Goal: Task Accomplishment & Management: Manage account settings

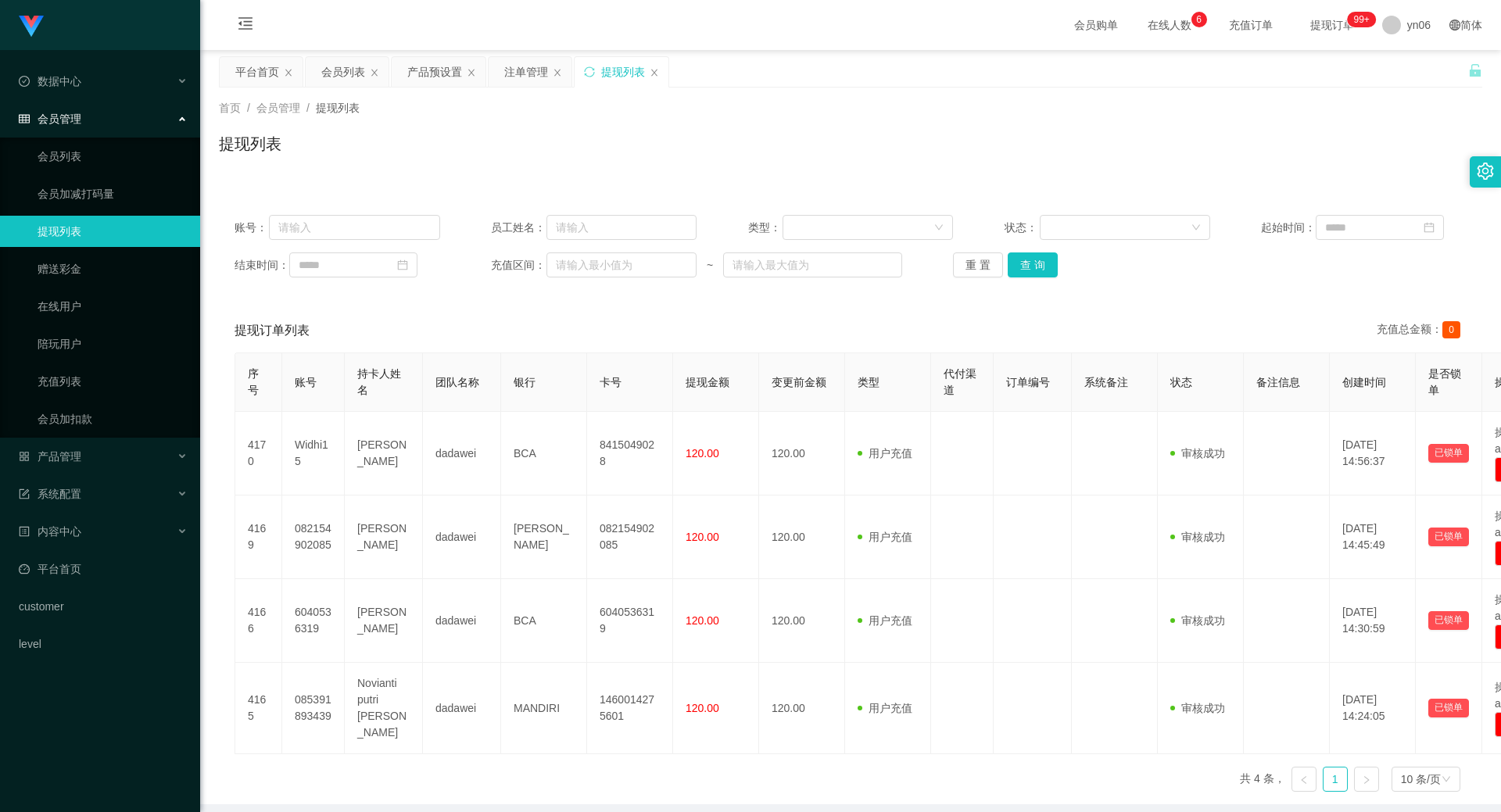
click at [421, 88] on div "首页 / 会员管理 / 提现列表 / 提现列表" at bounding box center [850, 134] width 1300 height 93
click at [428, 75] on div "产品预设置" at bounding box center [434, 72] width 55 height 30
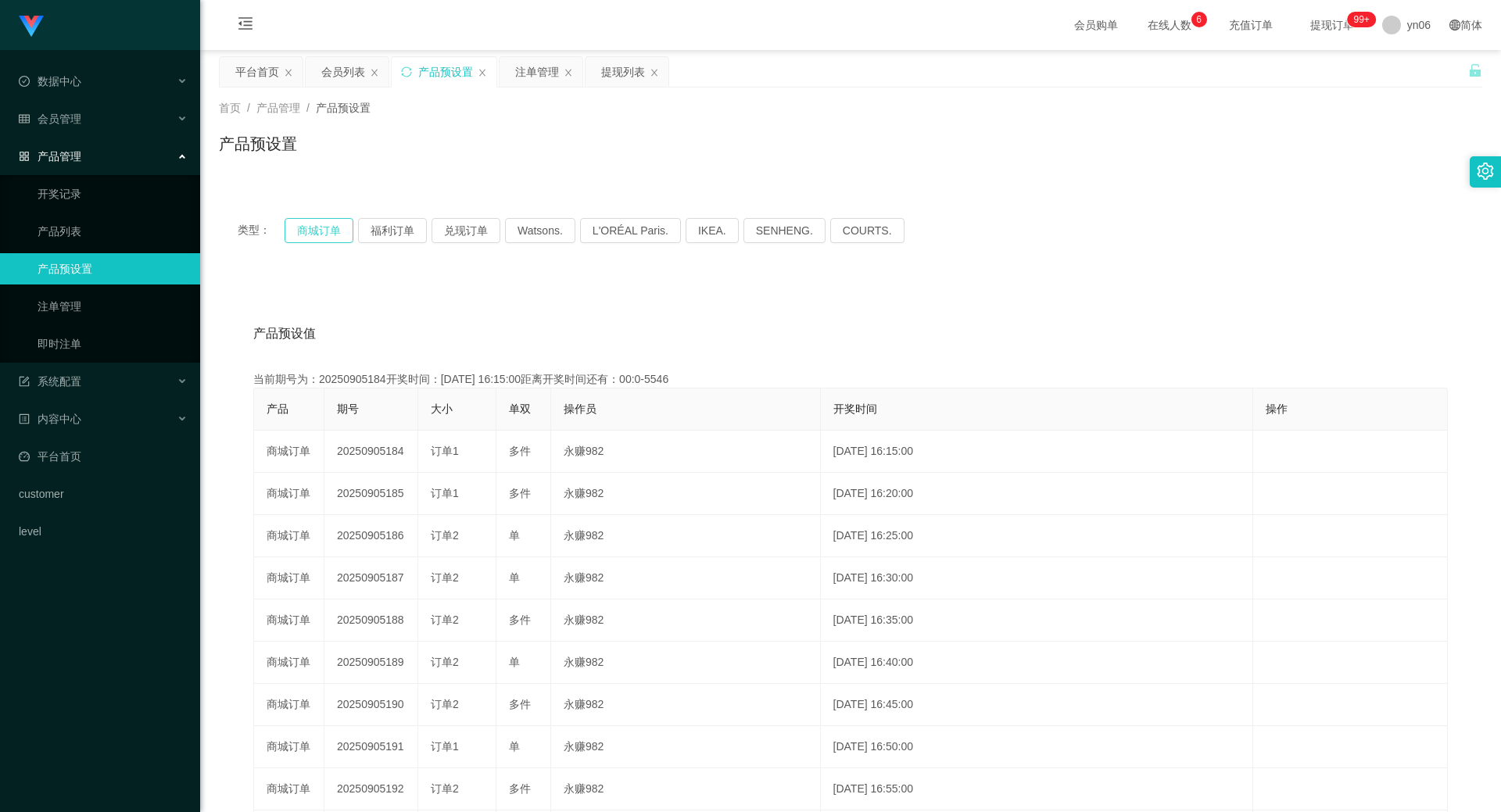
click at [318, 233] on button "商城订单" at bounding box center [318, 230] width 68 height 25
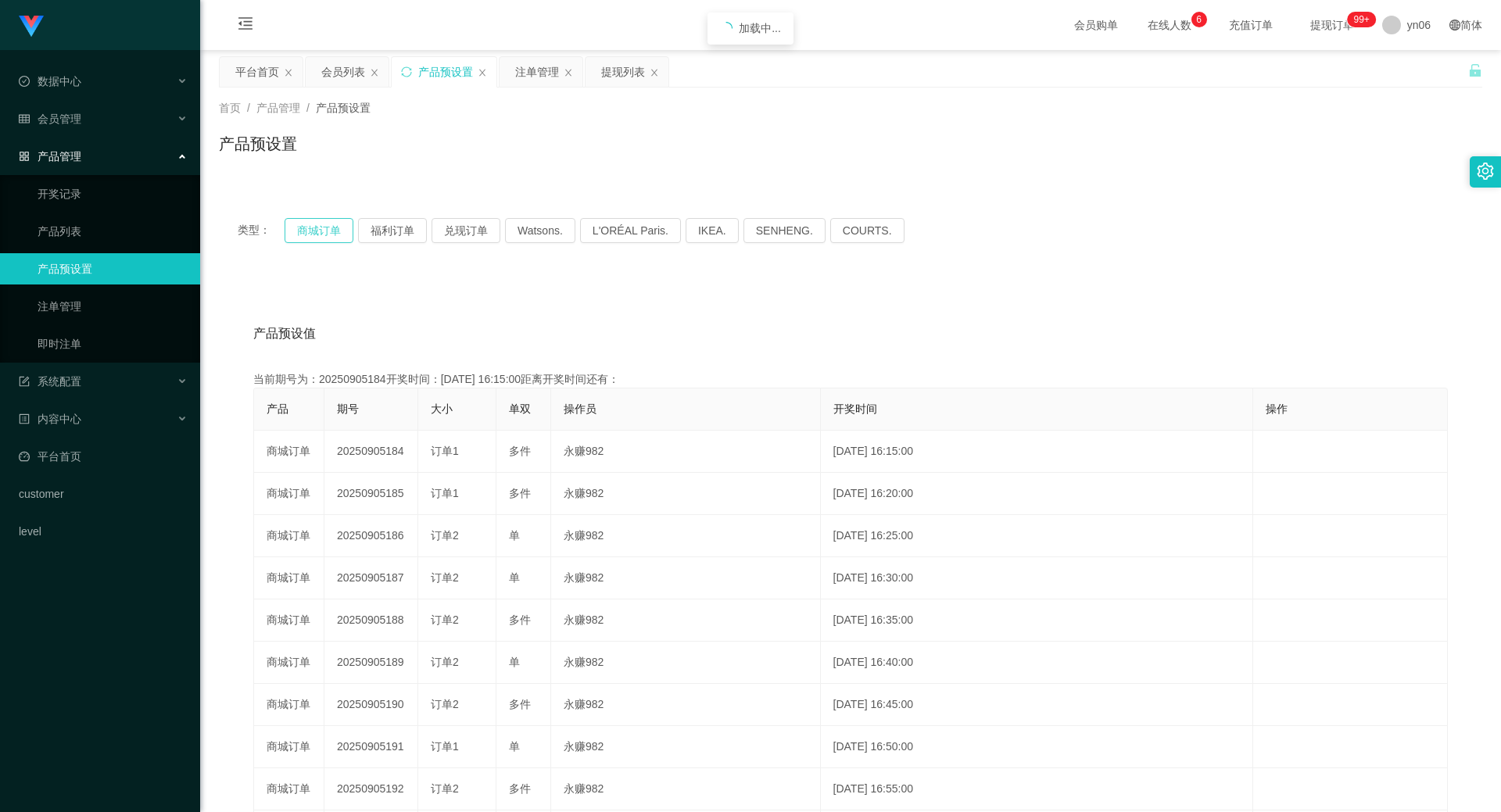
click at [318, 233] on button "商城订单" at bounding box center [318, 230] width 68 height 25
click at [441, 72] on div "产品预设置" at bounding box center [445, 72] width 55 height 30
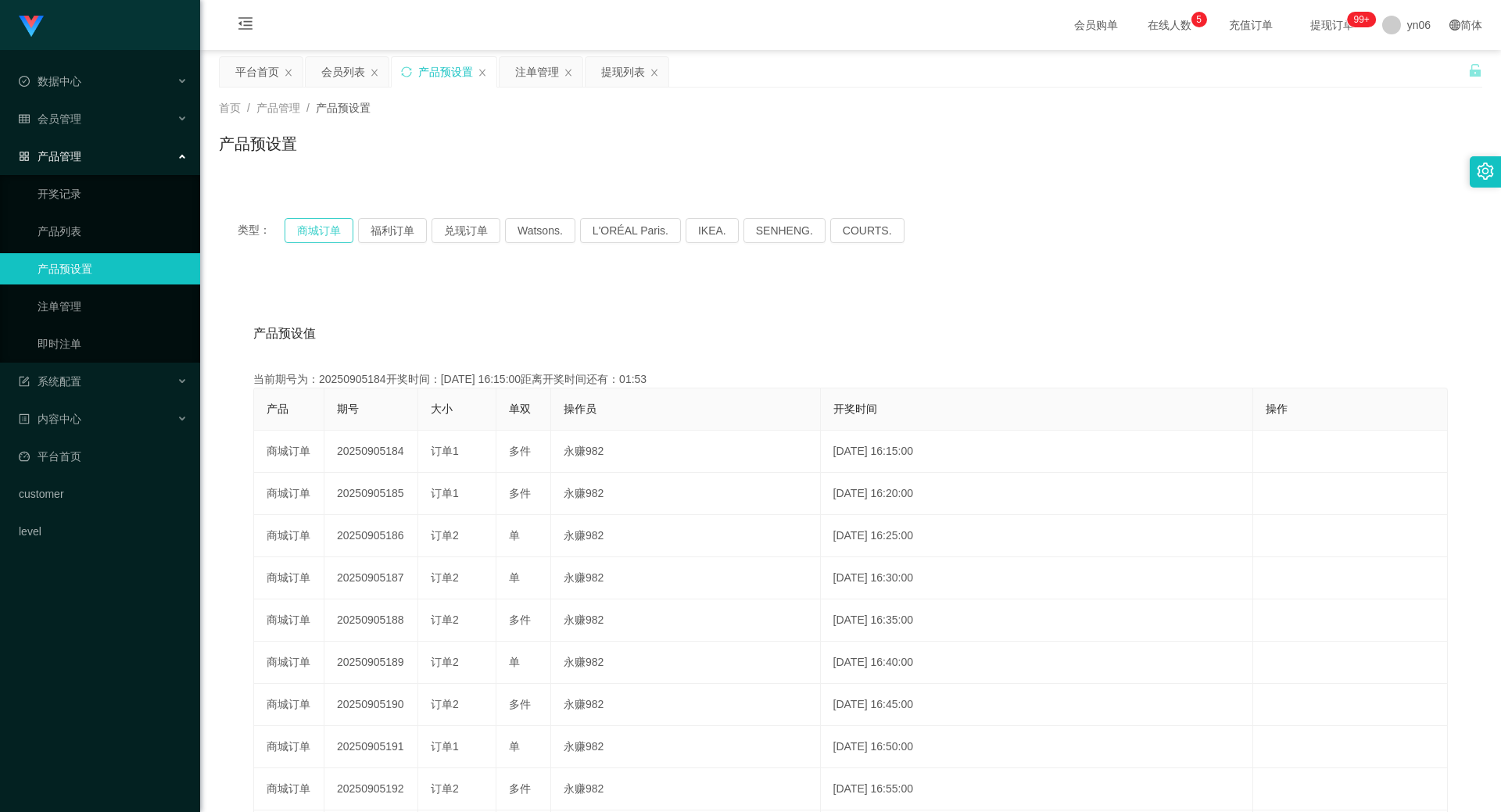
click at [323, 227] on button "商城订单" at bounding box center [318, 230] width 68 height 25
click at [532, 70] on div "注单管理" at bounding box center [537, 72] width 44 height 30
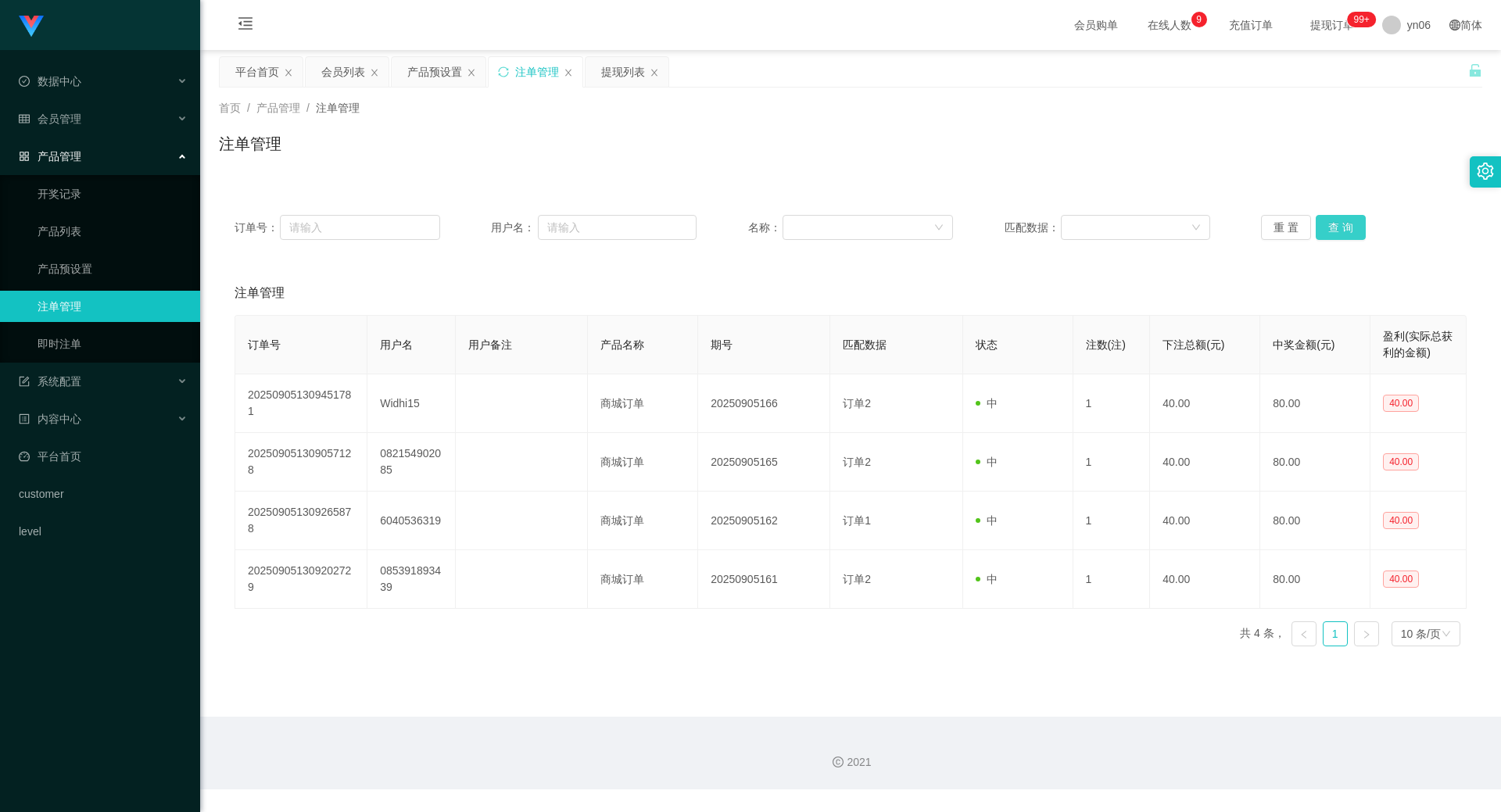
click at [1335, 235] on button "查 询" at bounding box center [1340, 227] width 50 height 25
click at [1334, 236] on div "重 置 查 询" at bounding box center [1363, 227] width 205 height 25
click at [1338, 233] on button "查 询" at bounding box center [1340, 227] width 50 height 25
click at [1338, 233] on div "重 置 查 询" at bounding box center [1363, 227] width 205 height 25
click at [1339, 228] on button "查 询" at bounding box center [1340, 227] width 50 height 25
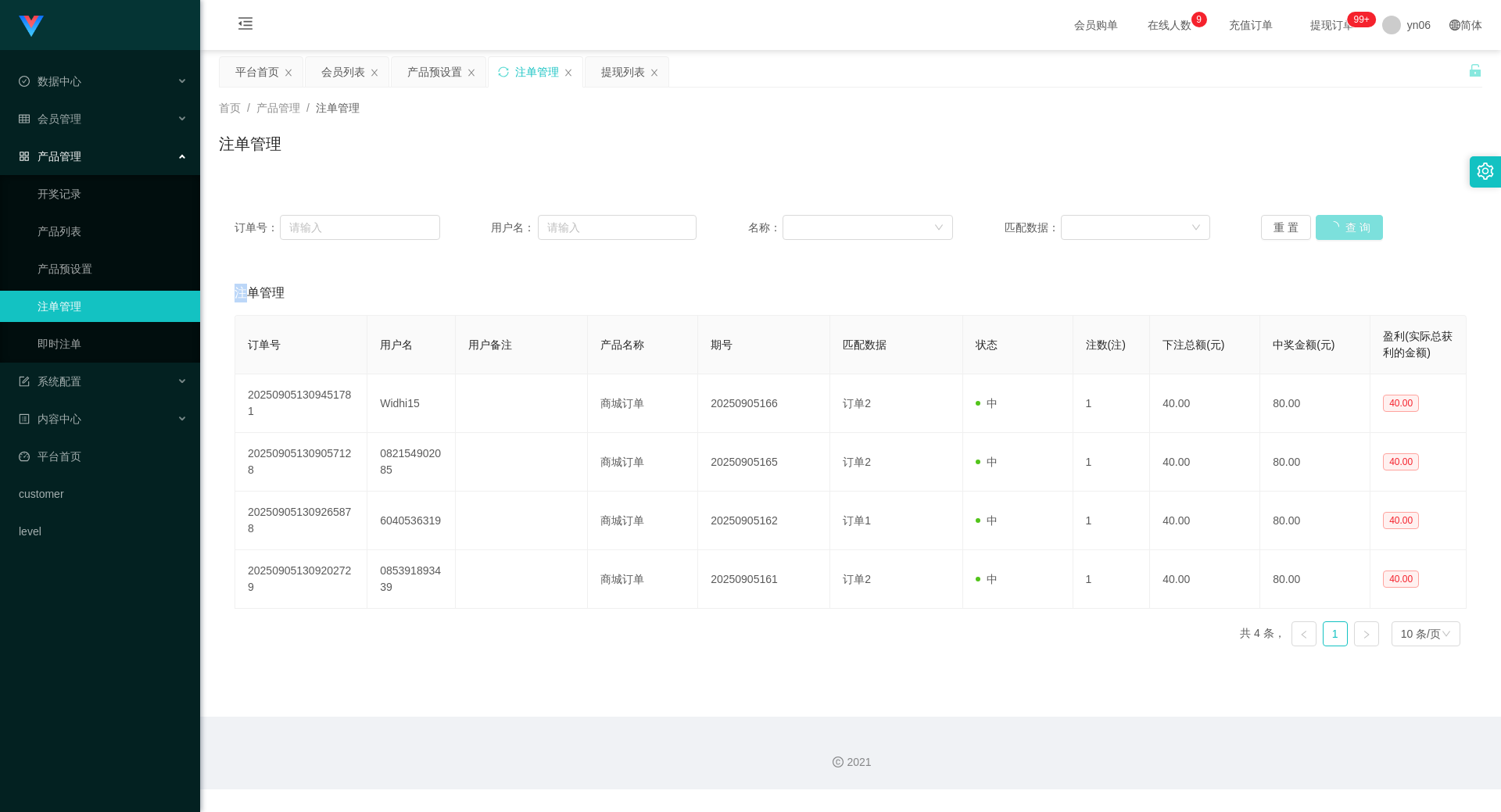
click at [1339, 227] on div "重 置 查 询" at bounding box center [1363, 227] width 205 height 25
click at [1339, 227] on button "查 询" at bounding box center [1350, 227] width 68 height 25
click at [1339, 226] on div "重 置 查 询" at bounding box center [1363, 227] width 205 height 25
click at [1339, 226] on button "查 询" at bounding box center [1340, 227] width 50 height 25
click at [1339, 226] on div "重 置 查 询" at bounding box center [1363, 227] width 205 height 25
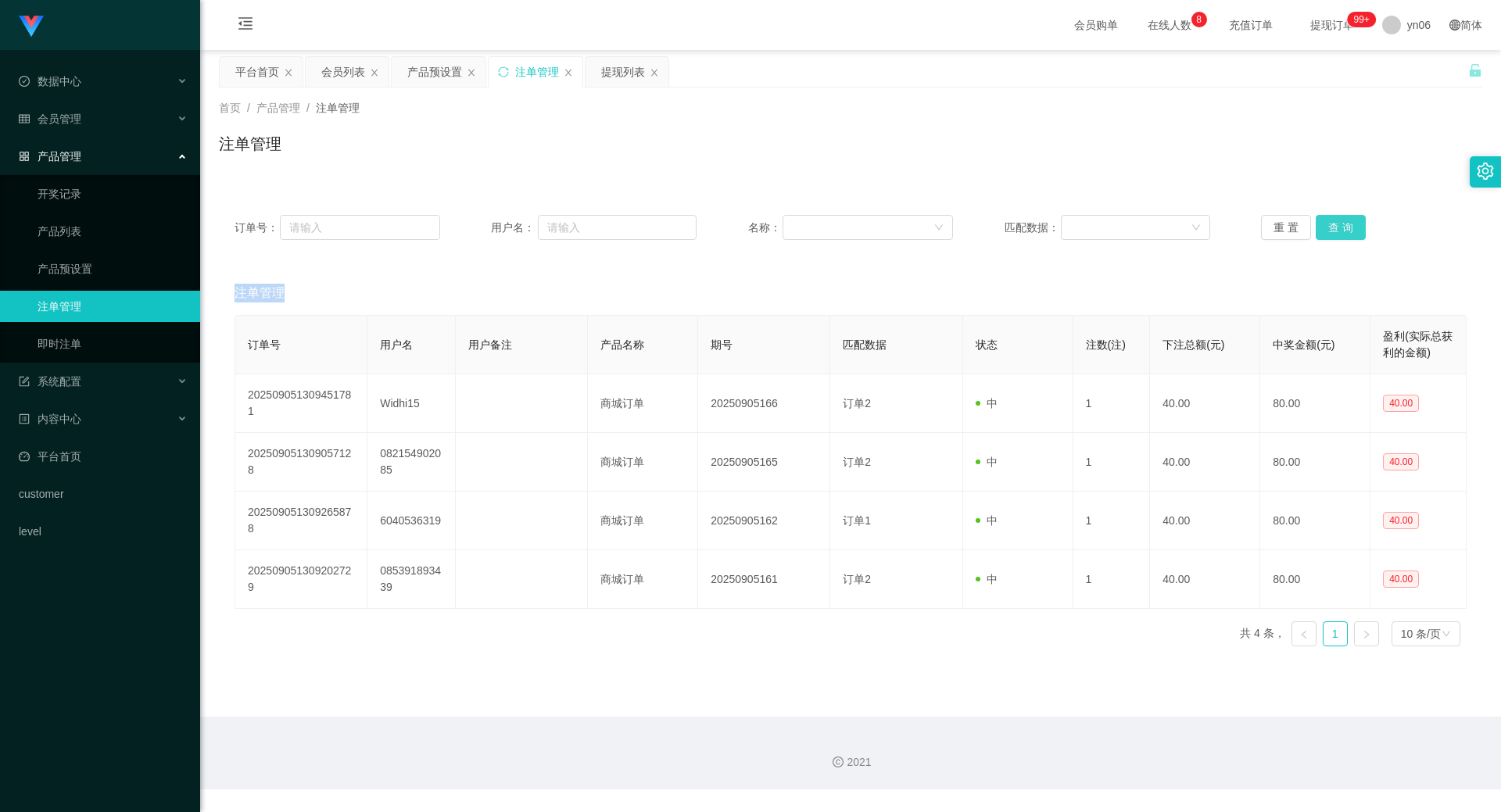
click at [1335, 234] on button "查 询" at bounding box center [1340, 227] width 50 height 25
click at [1335, 234] on div "重 置 查 询" at bounding box center [1363, 227] width 205 height 25
click at [1335, 234] on button "查 询" at bounding box center [1340, 227] width 50 height 25
click at [1335, 234] on div "重 置 查 询" at bounding box center [1363, 227] width 205 height 25
click at [1353, 225] on button "查 询" at bounding box center [1340, 227] width 50 height 25
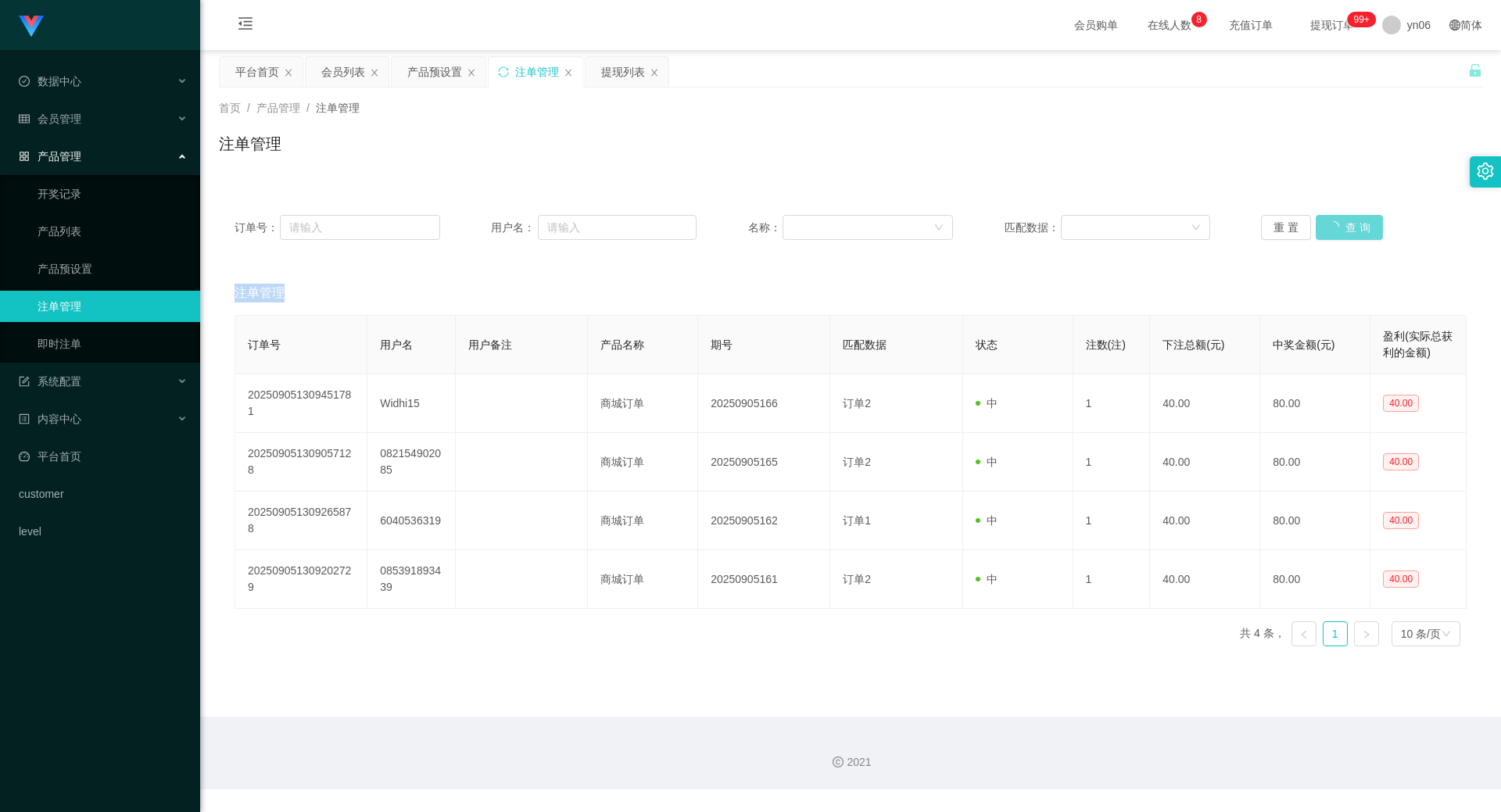
click at [1352, 225] on div "重 置 查 询" at bounding box center [1363, 227] width 205 height 25
click at [1352, 226] on button "查 询" at bounding box center [1340, 227] width 50 height 25
click at [1331, 223] on button "查 询" at bounding box center [1340, 227] width 50 height 25
click at [1331, 223] on div "重 置 查 询" at bounding box center [1363, 227] width 205 height 25
click at [1331, 223] on button "查 询" at bounding box center [1350, 227] width 68 height 25
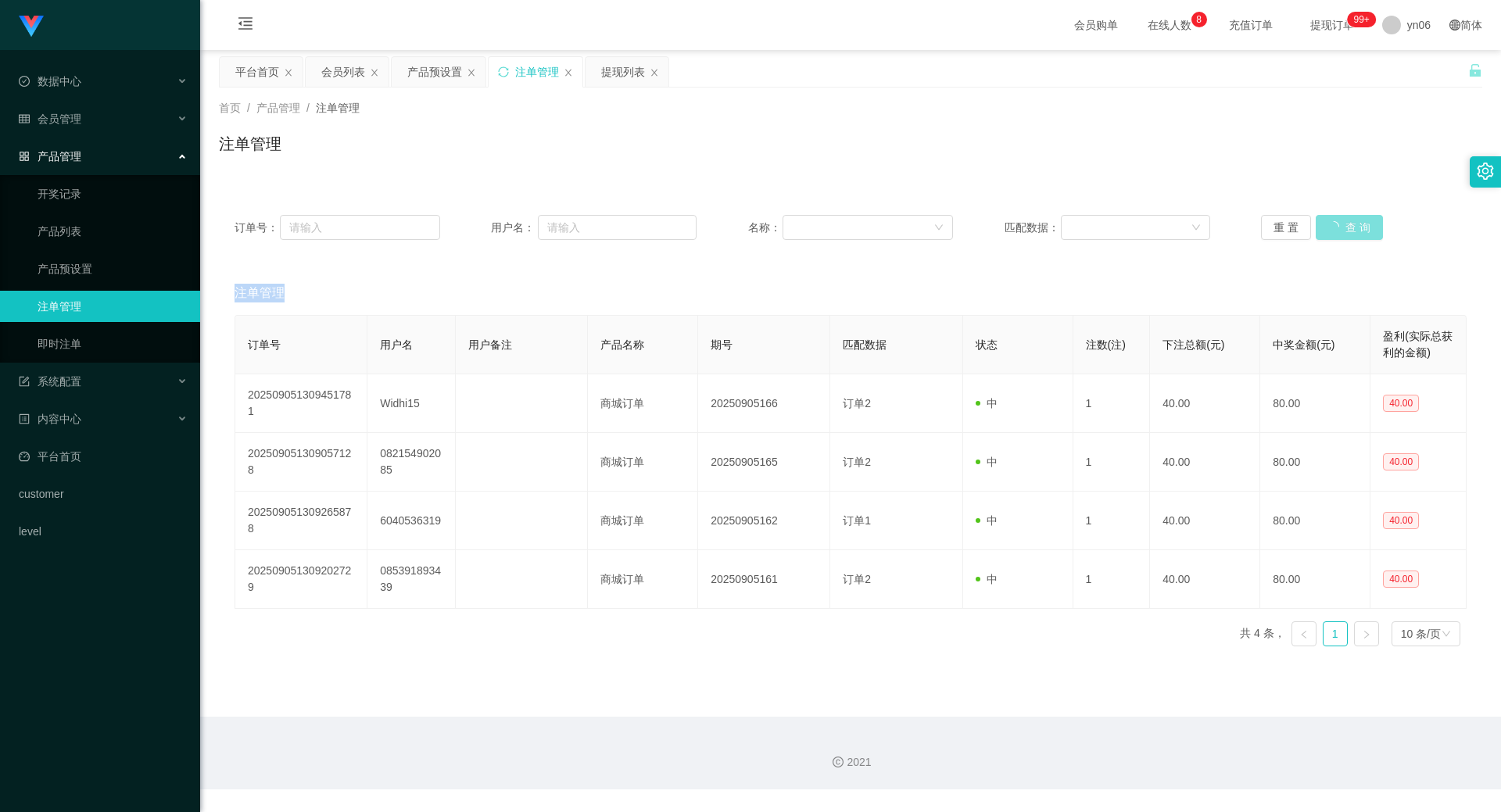
click at [1331, 223] on div "重 置 查 询" at bounding box center [1363, 227] width 205 height 25
click at [1333, 226] on button "查 询" at bounding box center [1340, 227] width 50 height 25
click at [1334, 229] on div "重 置 查 询" at bounding box center [1363, 227] width 205 height 25
click at [1334, 229] on button "查 询" at bounding box center [1340, 227] width 50 height 25
click at [1334, 229] on div "重 置 查 询" at bounding box center [1363, 227] width 205 height 25
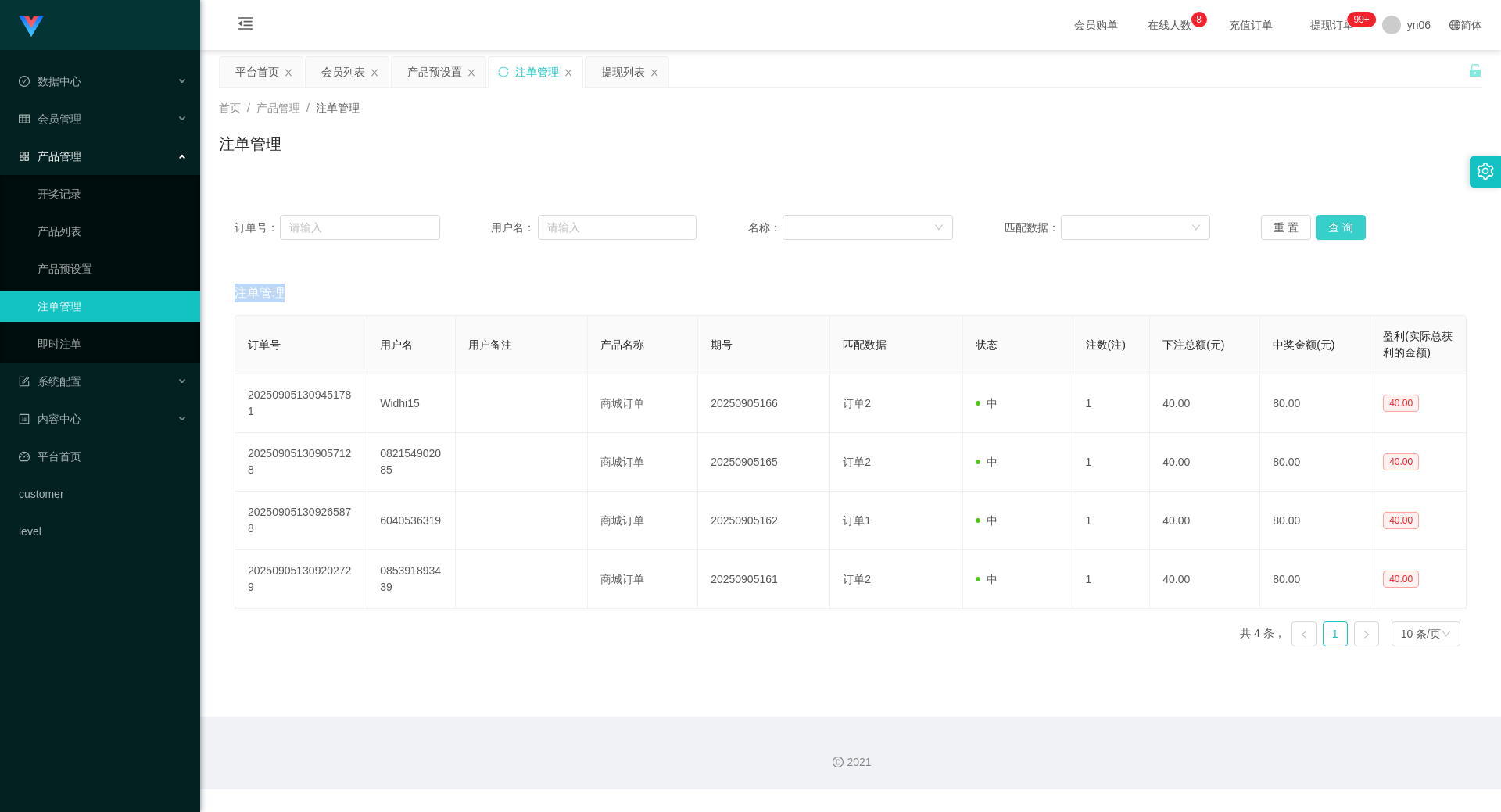
click at [1336, 232] on button "查 询" at bounding box center [1340, 227] width 50 height 25
click at [1336, 232] on div "重 置 查 询" at bounding box center [1363, 227] width 205 height 25
click at [1335, 231] on button "查 询" at bounding box center [1340, 227] width 50 height 25
click at [1333, 229] on button "查 询" at bounding box center [1340, 227] width 50 height 25
click at [1333, 226] on button "查 询" at bounding box center [1340, 227] width 50 height 25
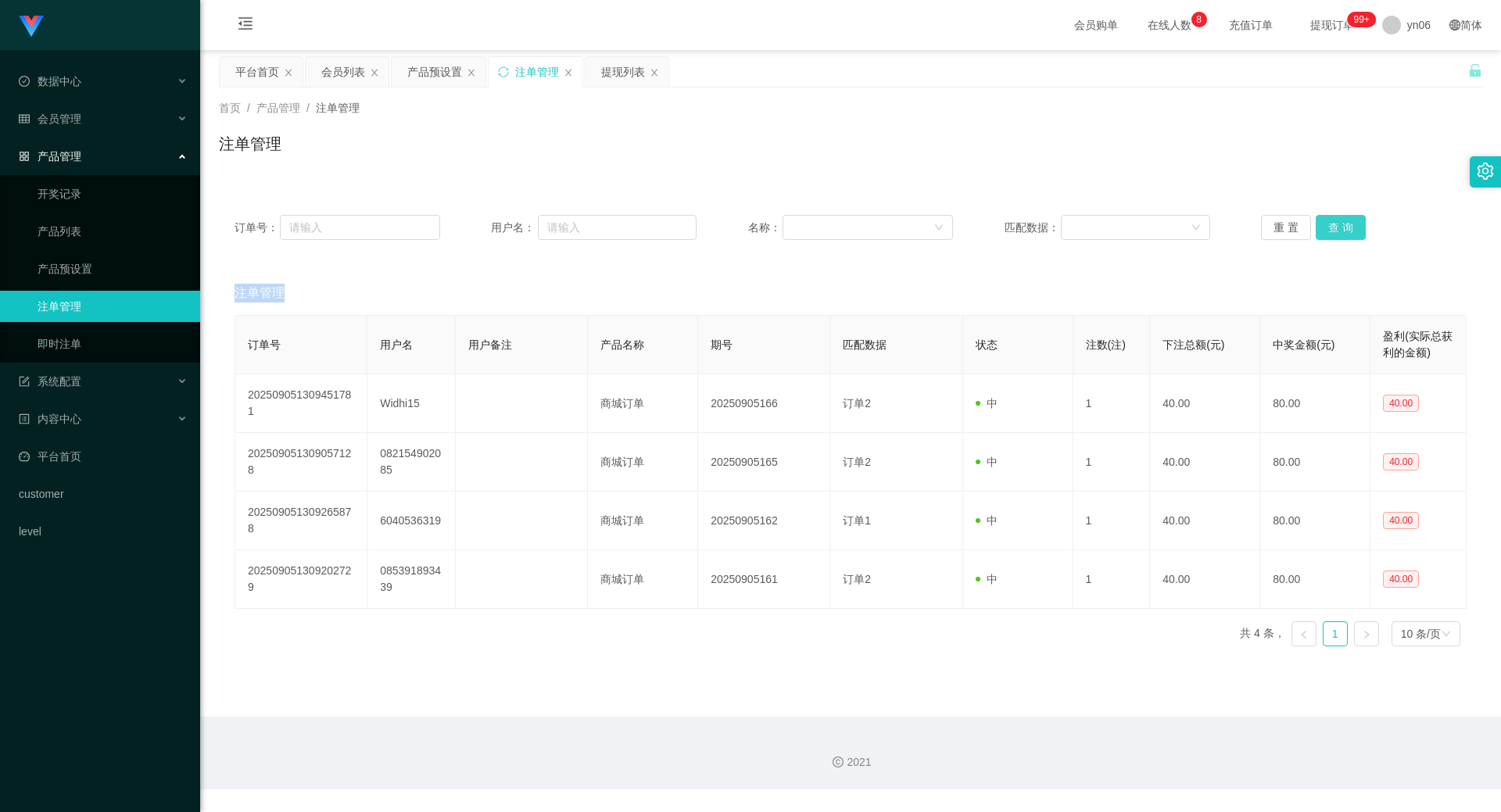
click at [1333, 226] on div "重 置 查 询" at bounding box center [1363, 227] width 205 height 25
click at [1333, 226] on button "查 询" at bounding box center [1340, 227] width 50 height 25
click at [1333, 226] on div "重 置 查 询" at bounding box center [1363, 227] width 205 height 25
click at [1333, 226] on button "查 询" at bounding box center [1340, 227] width 50 height 25
click at [1333, 226] on div "重 置 查 询" at bounding box center [1363, 227] width 205 height 25
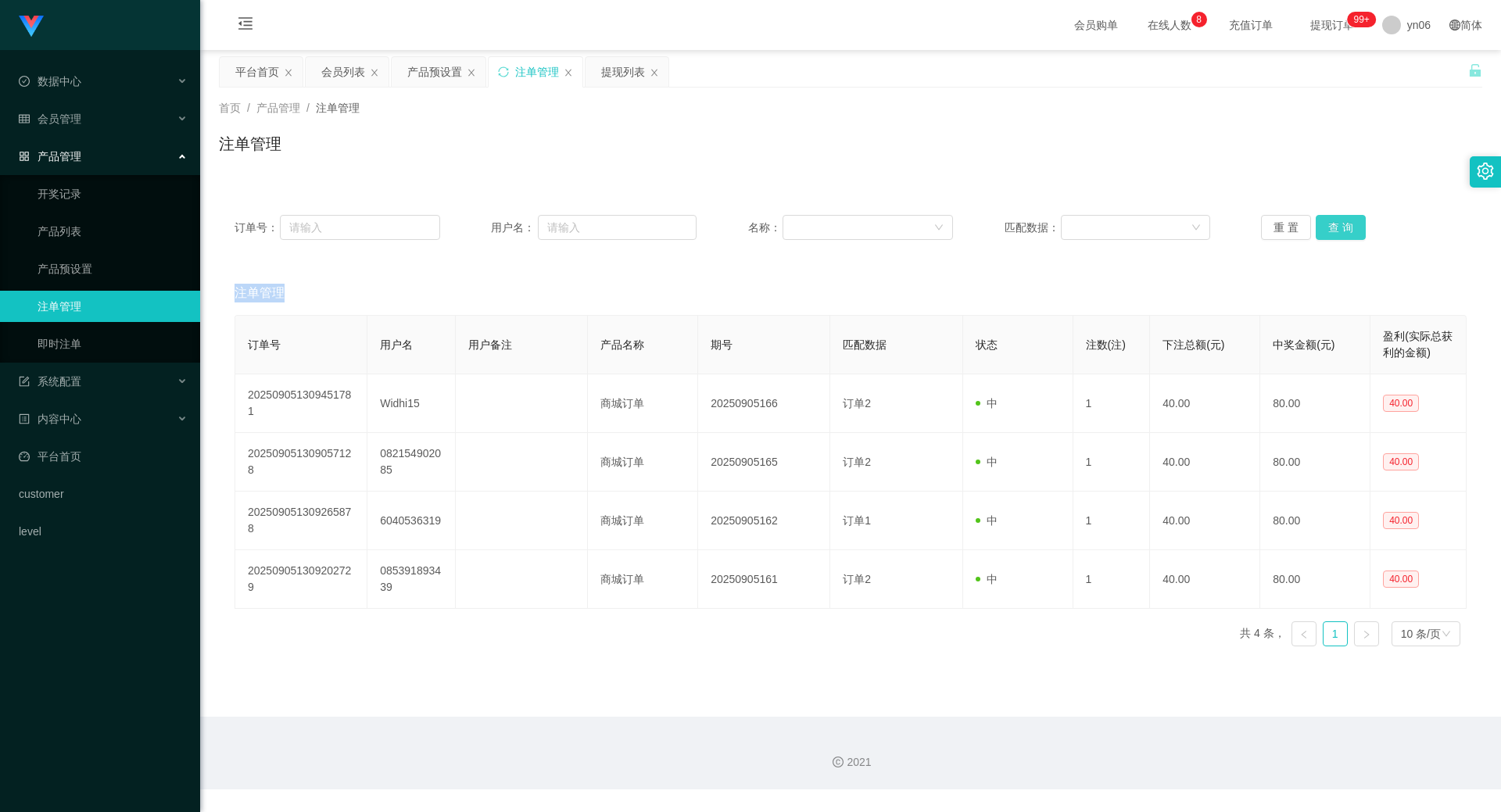
click at [1333, 226] on button "查 询" at bounding box center [1340, 227] width 50 height 25
click at [1333, 226] on div "重 置 查 询" at bounding box center [1363, 227] width 205 height 25
click at [1333, 226] on button "查 询" at bounding box center [1340, 227] width 50 height 25
click at [1333, 226] on div "重 置 查 询" at bounding box center [1363, 227] width 205 height 25
click at [1333, 228] on button "查 询" at bounding box center [1350, 227] width 68 height 25
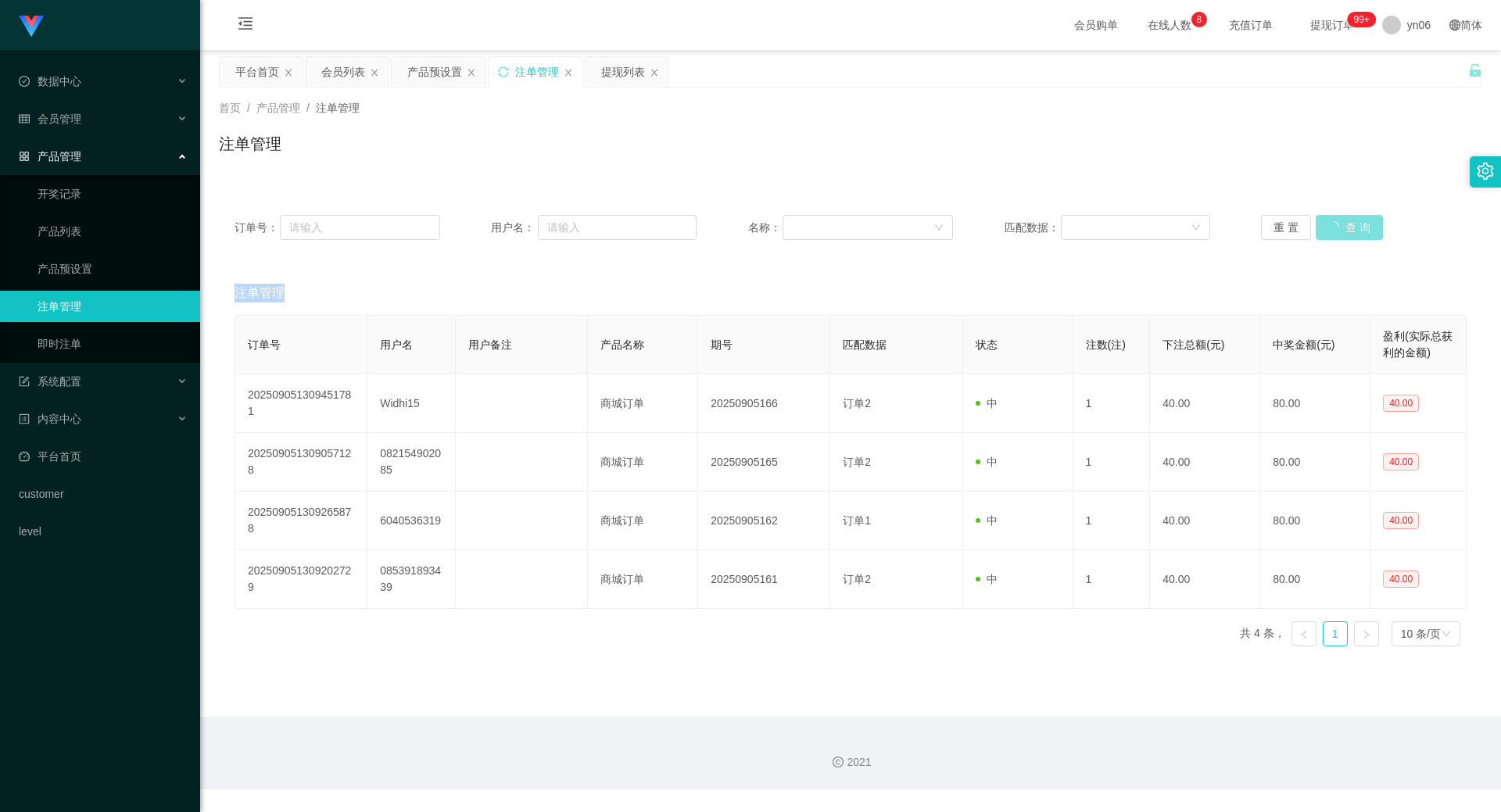
click at [1333, 228] on div "重 置 查 询" at bounding box center [1363, 227] width 205 height 25
click at [1333, 228] on button "查 询" at bounding box center [1340, 227] width 50 height 25
click at [1333, 228] on div "重 置 查 询" at bounding box center [1363, 227] width 205 height 25
click at [1333, 227] on button "查 询" at bounding box center [1340, 227] width 50 height 25
click at [1333, 227] on div "重 置 查 询" at bounding box center [1363, 227] width 205 height 25
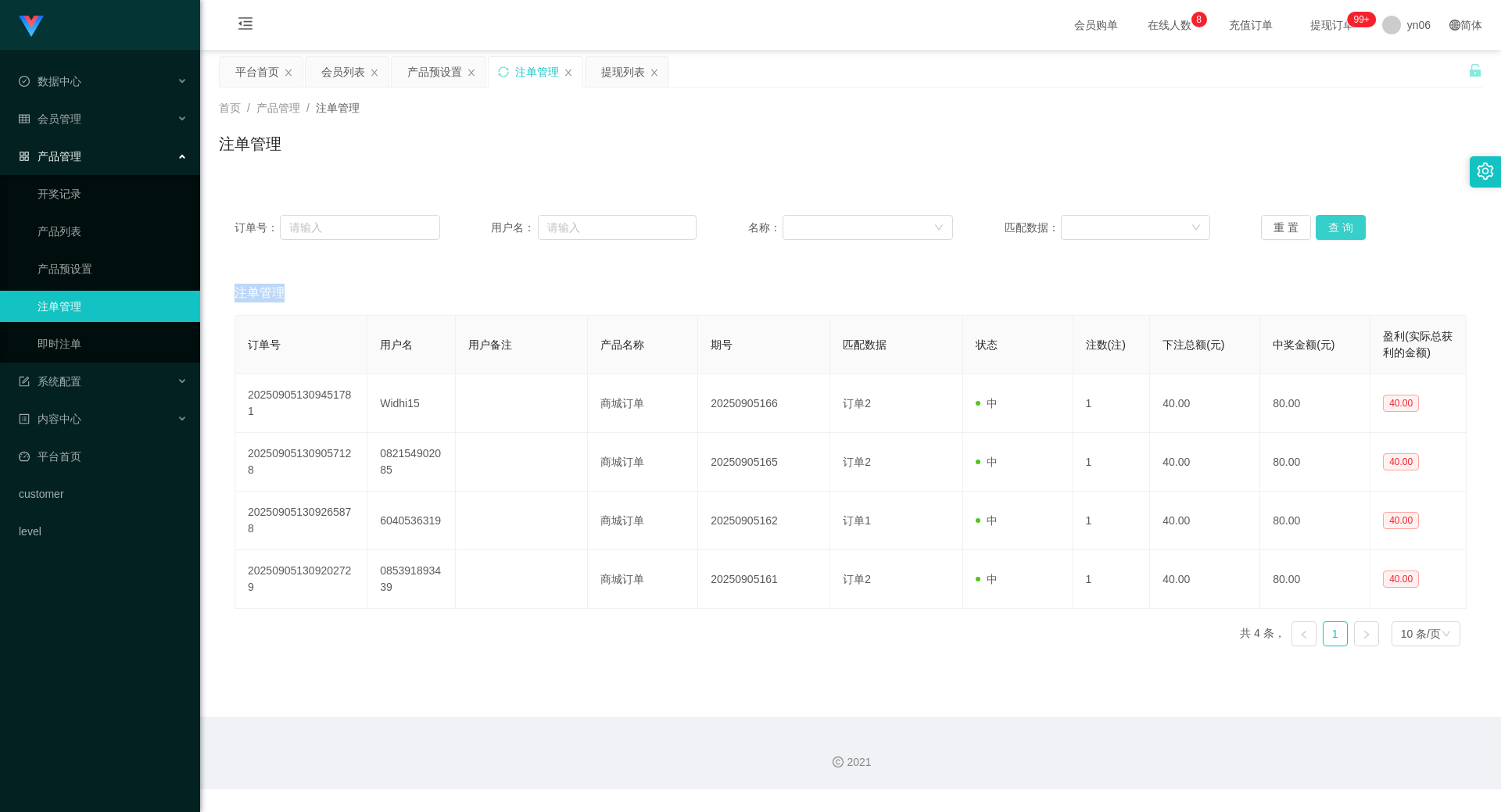
click at [1333, 227] on button "查 询" at bounding box center [1340, 227] width 50 height 25
click at [1333, 227] on div "重 置 查 询" at bounding box center [1363, 227] width 205 height 25
click at [1333, 227] on button "查 询" at bounding box center [1350, 227] width 68 height 25
click at [1352, 223] on button "查 询" at bounding box center [1340, 227] width 50 height 25
click at [1351, 224] on div "重 置 查 询" at bounding box center [1363, 227] width 205 height 25
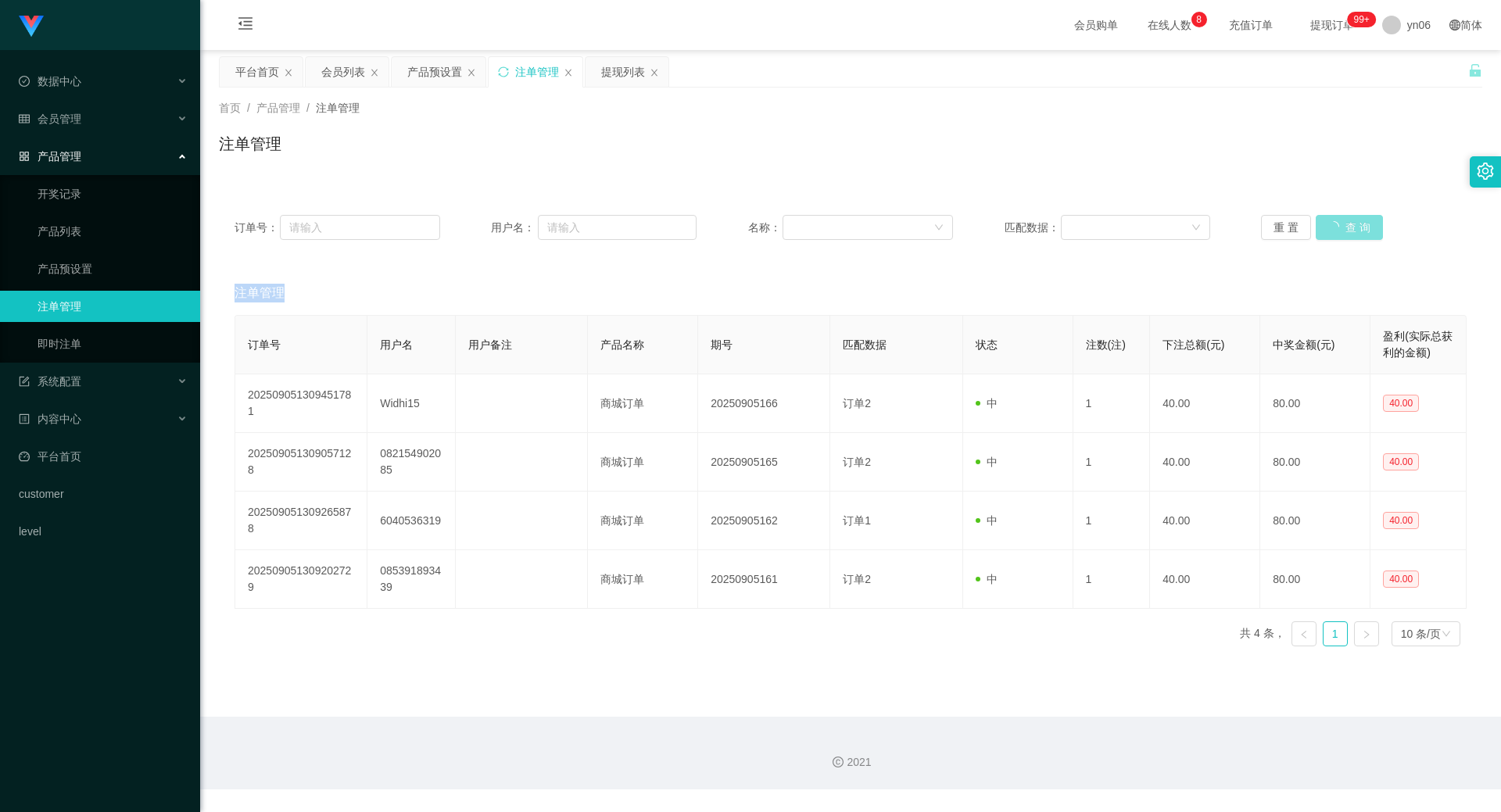
click at [1350, 224] on button "查 询" at bounding box center [1350, 227] width 68 height 25
click at [1349, 224] on div "重 置 查 询" at bounding box center [1363, 227] width 205 height 25
click at [1349, 224] on button "查 询" at bounding box center [1340, 227] width 50 height 25
click at [1349, 224] on div "重 置 查 询" at bounding box center [1363, 227] width 205 height 25
click at [1349, 224] on button "查 询" at bounding box center [1340, 227] width 50 height 25
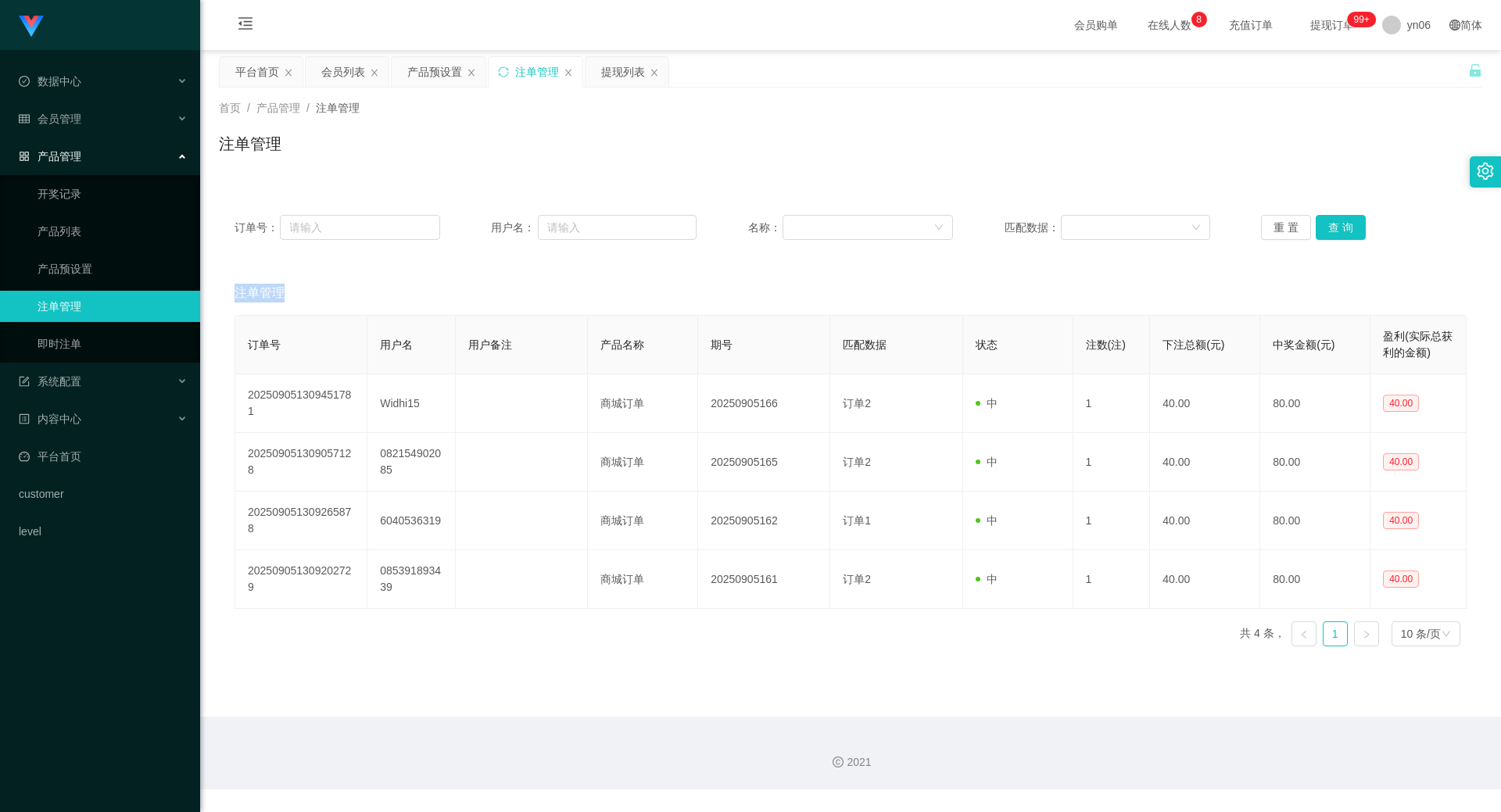
click at [1349, 224] on div "重 置 查 询" at bounding box center [1363, 227] width 205 height 25
click at [1349, 224] on button "查 询" at bounding box center [1340, 227] width 50 height 25
click at [1349, 224] on div "重 置 查 询" at bounding box center [1363, 227] width 205 height 25
click at [1392, 74] on span "退出登录" at bounding box center [1408, 69] width 44 height 13
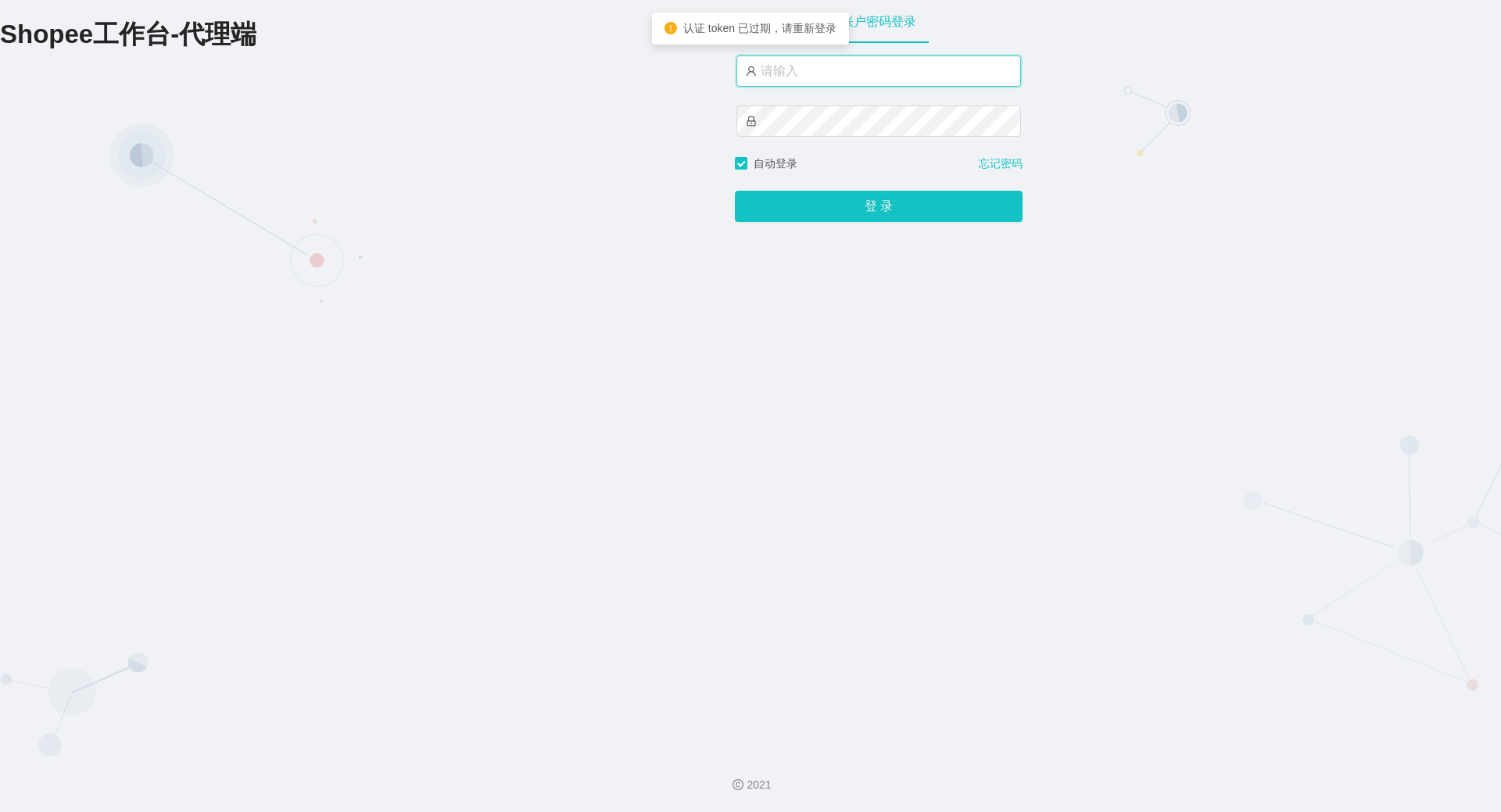
click at [813, 85] on input "text" at bounding box center [879, 71] width 285 height 31
type input "xjp806"
click at [735, 191] on button "登 录" at bounding box center [878, 206] width 287 height 31
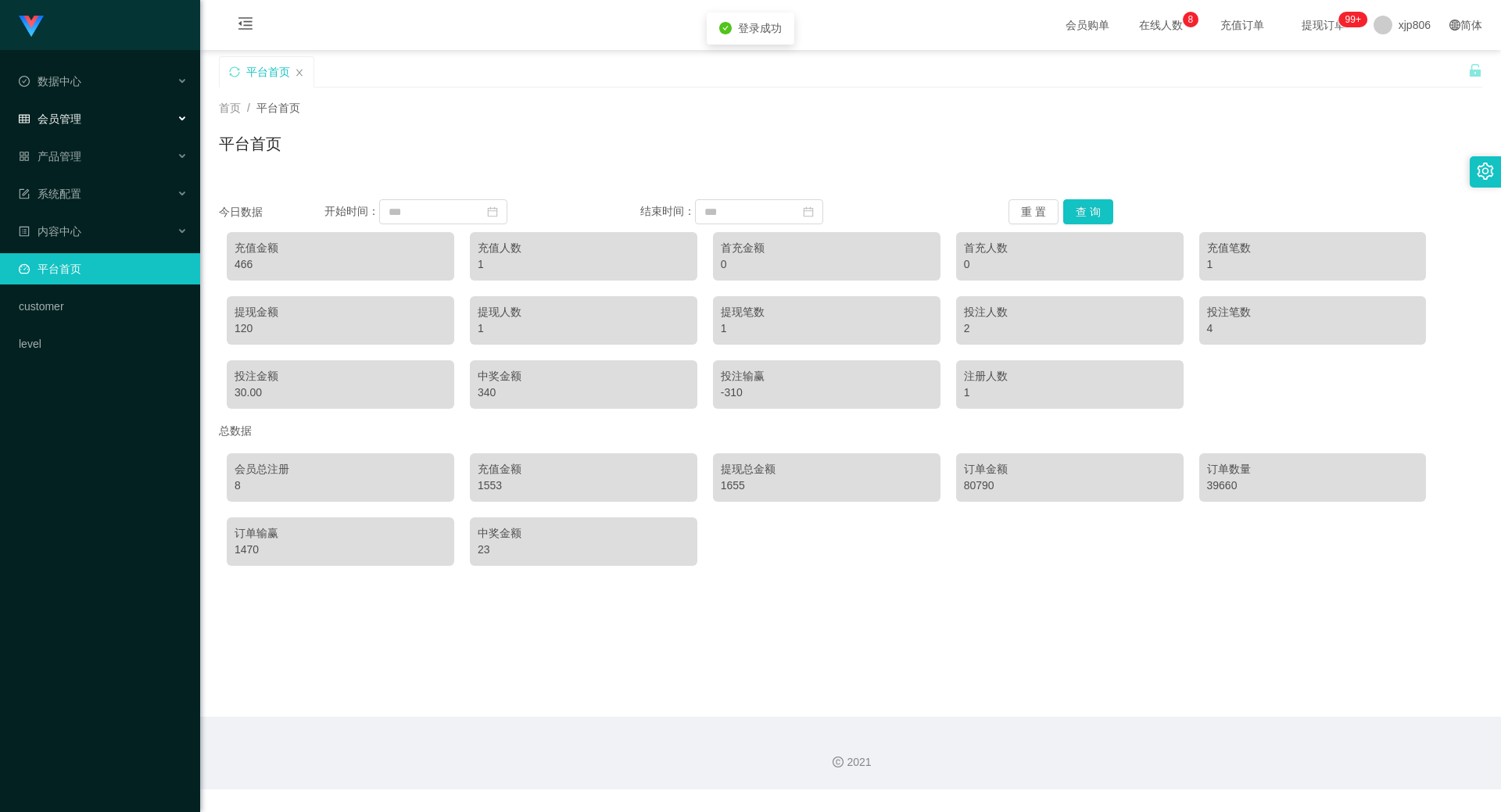
click at [90, 113] on div "会员管理" at bounding box center [99, 119] width 200 height 31
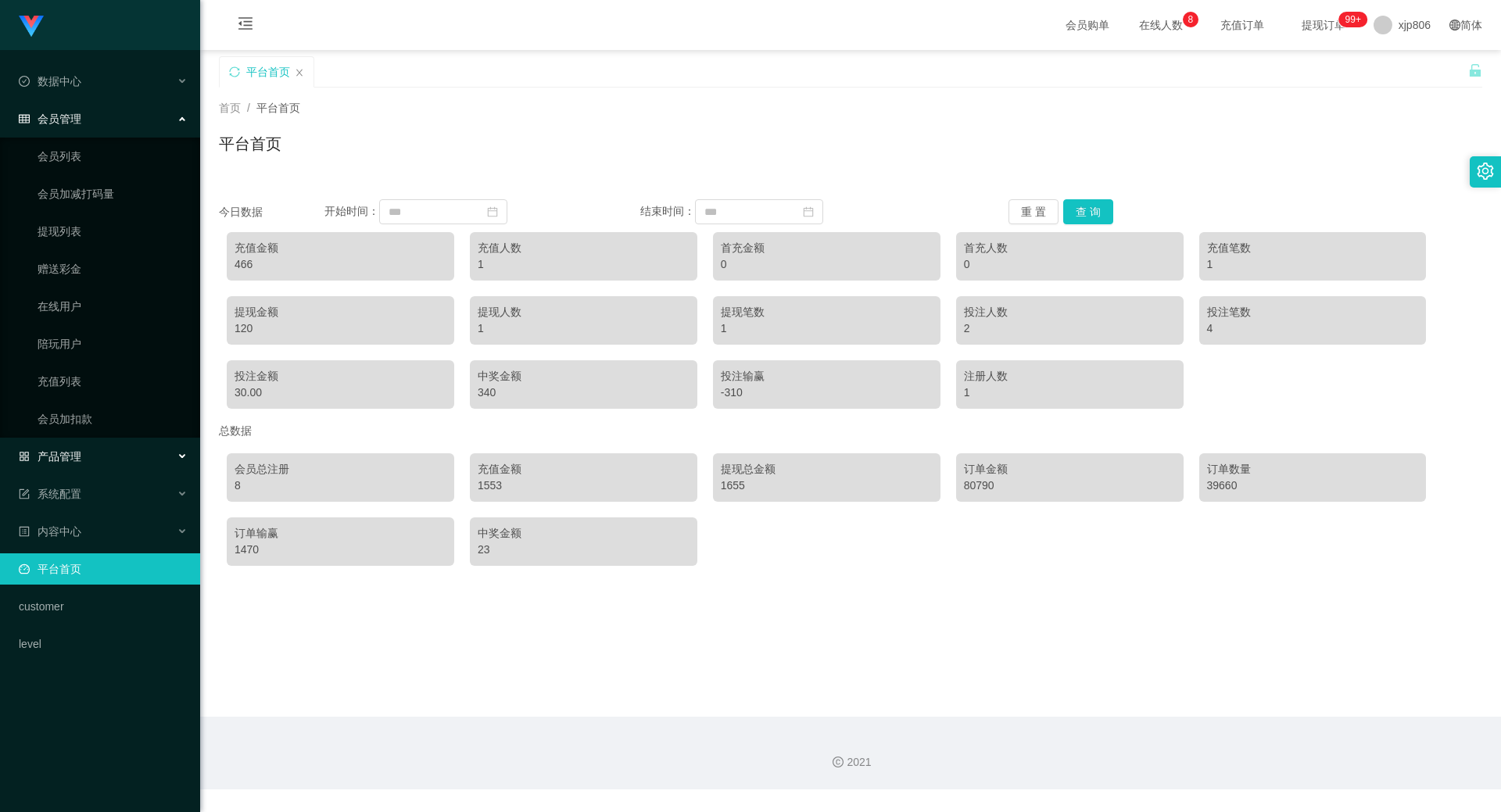
click at [122, 463] on div "产品管理" at bounding box center [99, 456] width 200 height 31
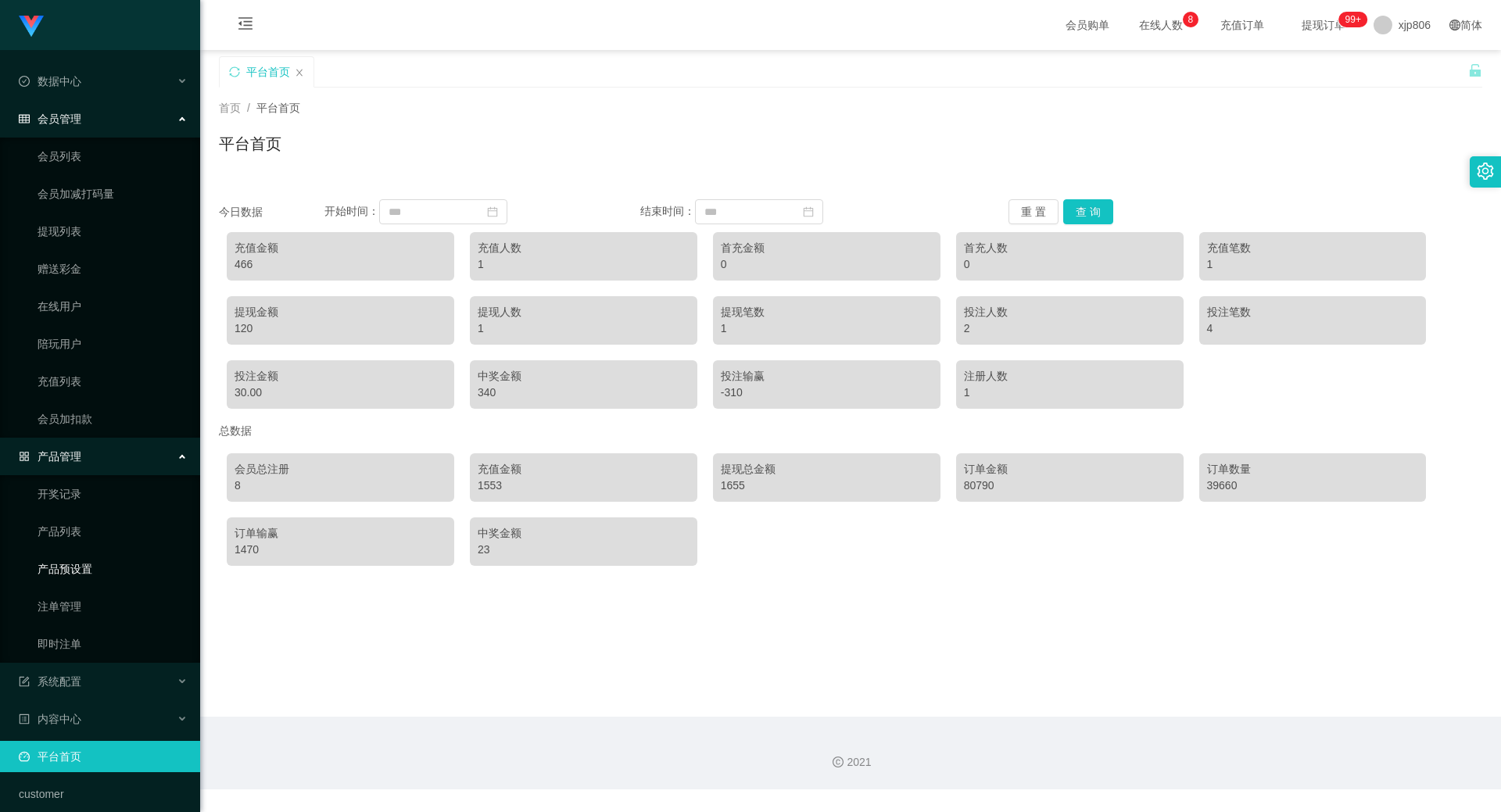
click at [106, 575] on link "产品预设置" at bounding box center [112, 569] width 150 height 31
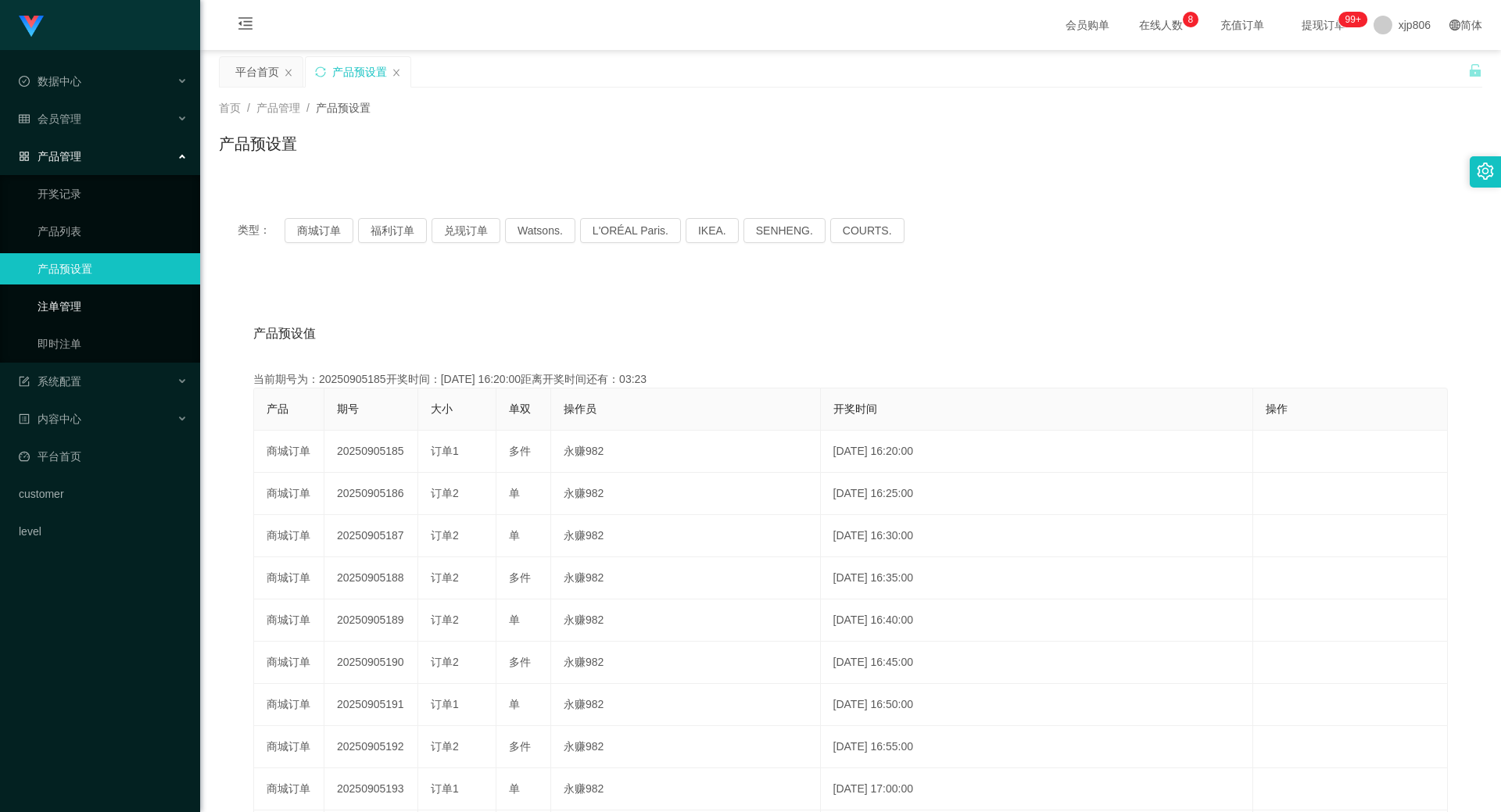
click at [116, 303] on link "注单管理" at bounding box center [112, 307] width 150 height 31
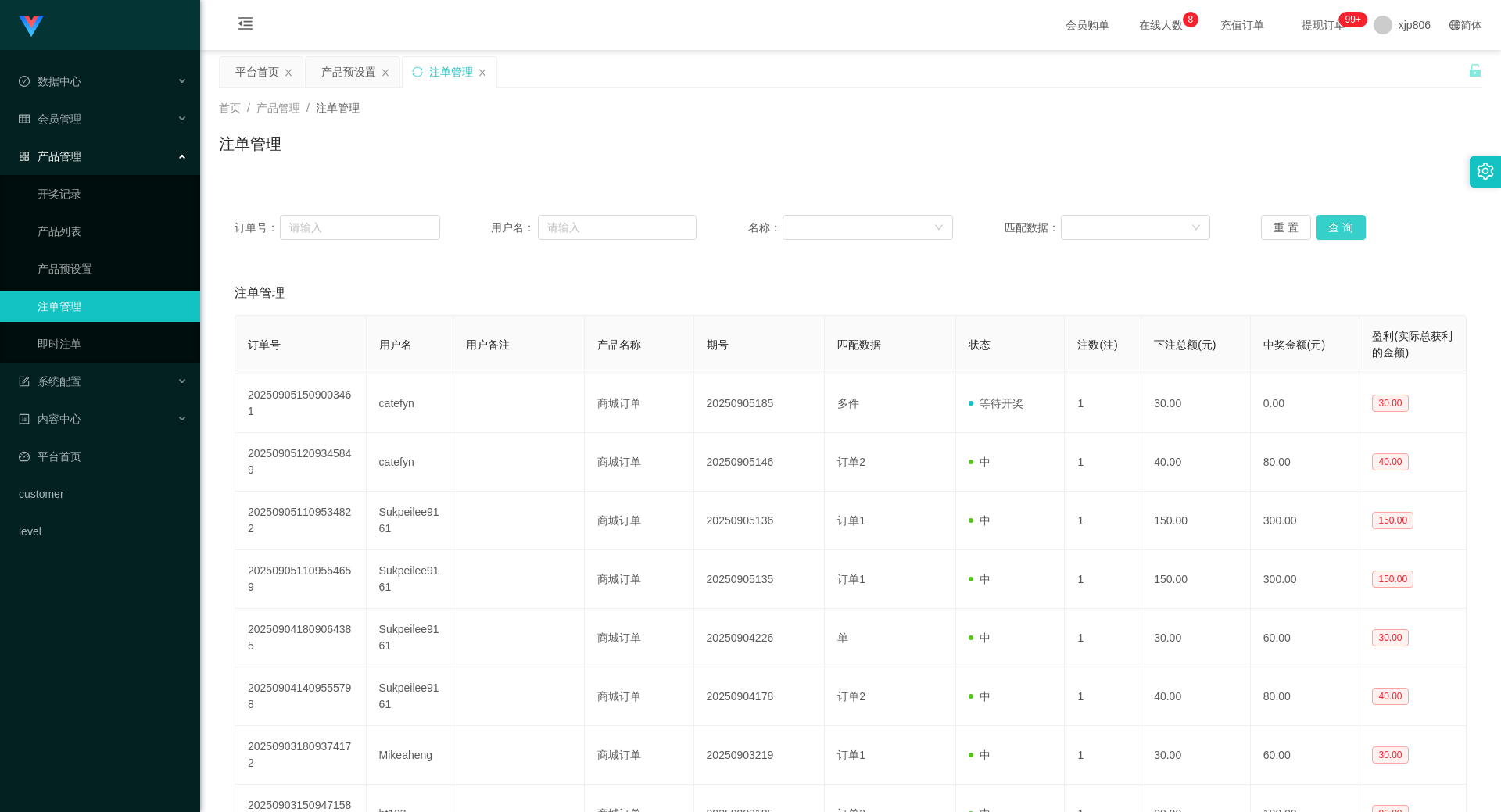
click at [1327, 231] on button "查 询" at bounding box center [1340, 227] width 50 height 25
click at [1327, 231] on div "重 置 查 询" at bounding box center [1363, 227] width 205 height 25
click at [1327, 231] on button "查 询" at bounding box center [1340, 227] width 50 height 25
click at [1327, 231] on div "重 置 查 询" at bounding box center [1363, 227] width 205 height 25
click at [1327, 231] on button "查 询" at bounding box center [1340, 227] width 50 height 25
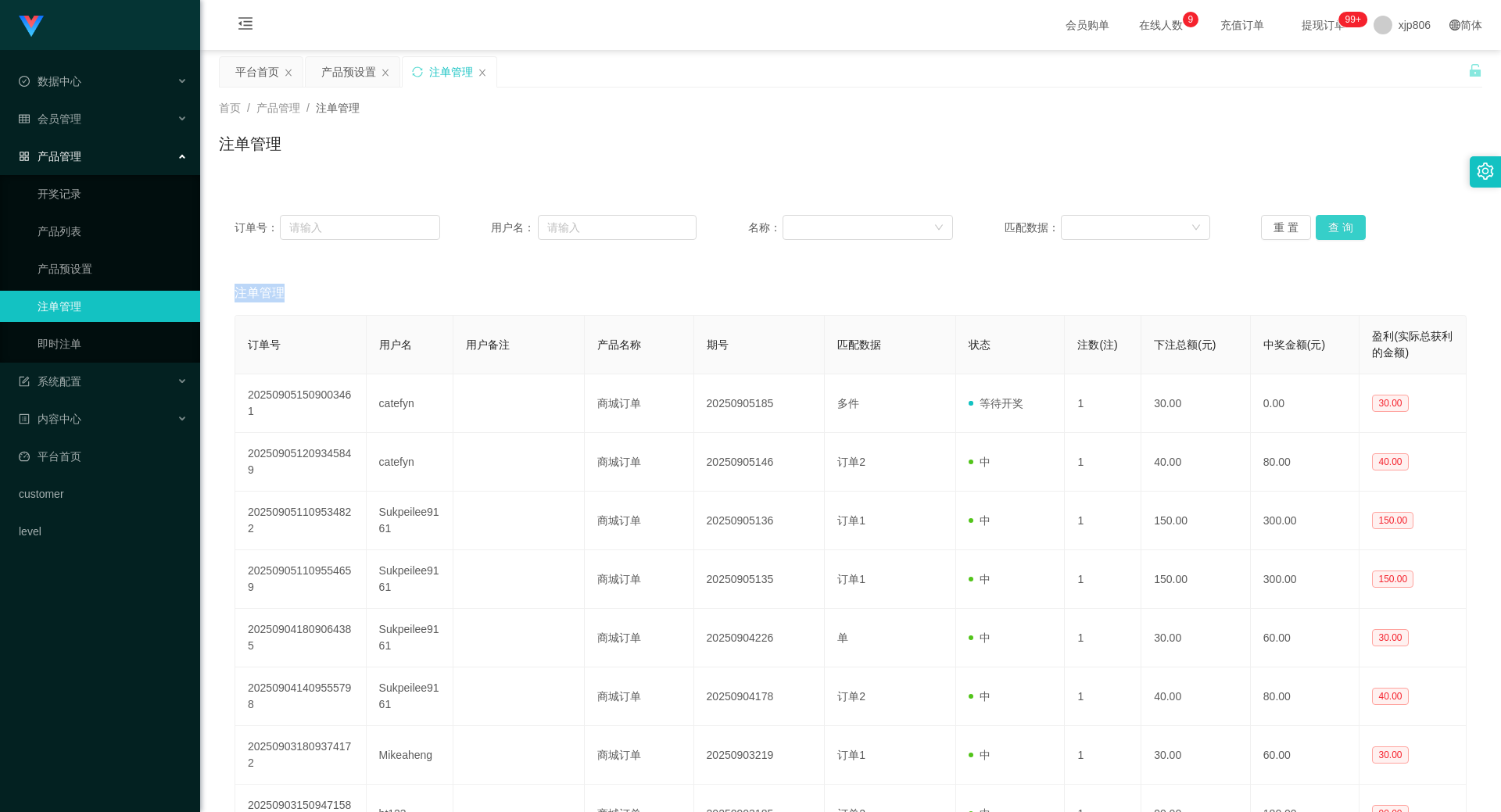
click at [1324, 233] on button "查 询" at bounding box center [1340, 227] width 50 height 25
click at [1324, 233] on div "重 置 查 询" at bounding box center [1363, 227] width 205 height 25
click at [1324, 233] on button "查 询" at bounding box center [1340, 227] width 50 height 25
click at [1324, 233] on div "重 置 查 询" at bounding box center [1363, 227] width 205 height 25
click at [1324, 233] on button "查 询" at bounding box center [1340, 227] width 50 height 25
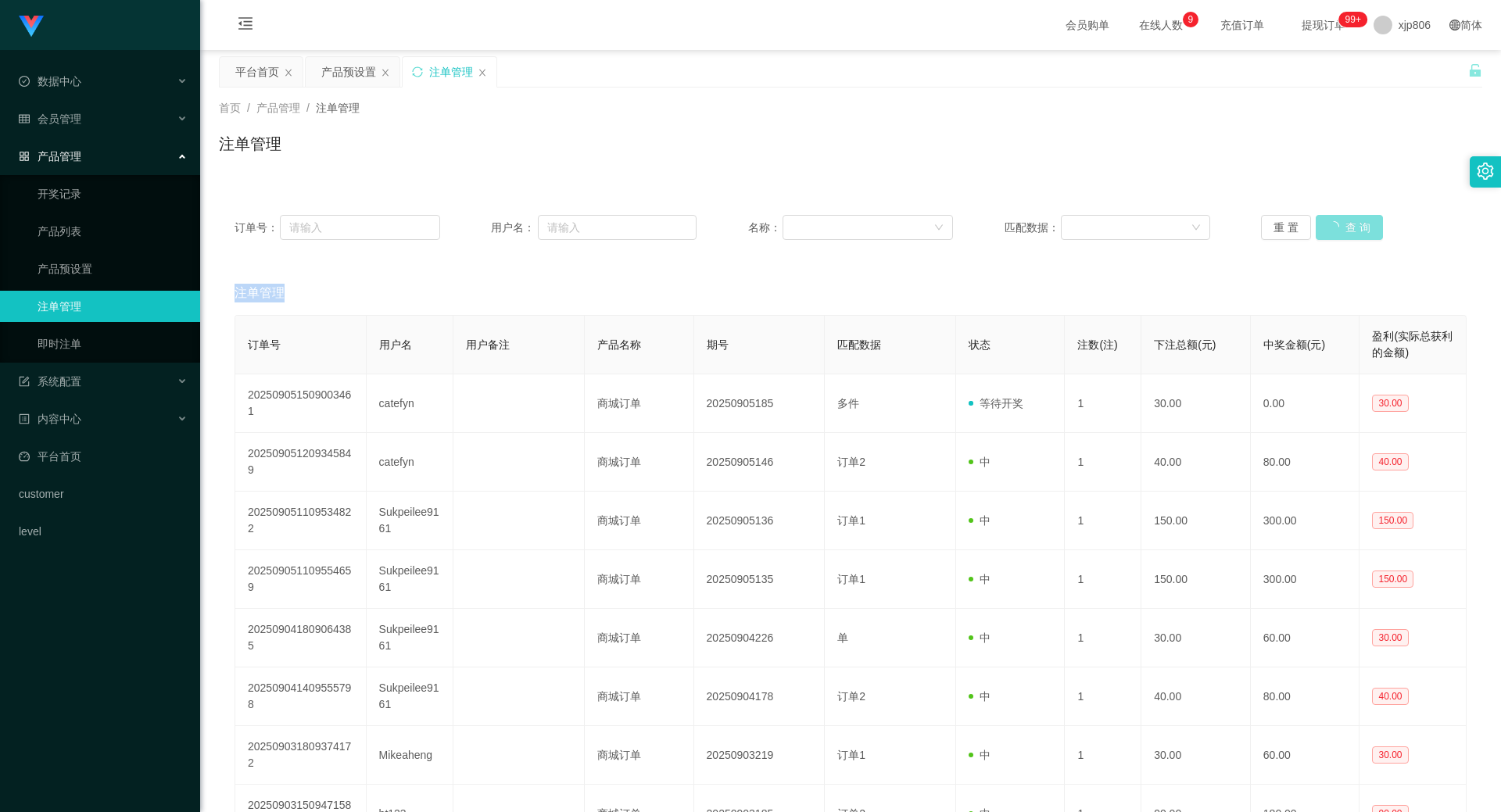
click at [1324, 233] on div "重 置 查 询" at bounding box center [1363, 227] width 205 height 25
click at [1324, 233] on button "查 询" at bounding box center [1350, 227] width 68 height 25
click at [1337, 231] on button "查 询" at bounding box center [1340, 227] width 50 height 25
click at [1337, 231] on div "重 置 查 询" at bounding box center [1363, 227] width 205 height 25
click at [1337, 231] on button "查 询" at bounding box center [1350, 227] width 68 height 25
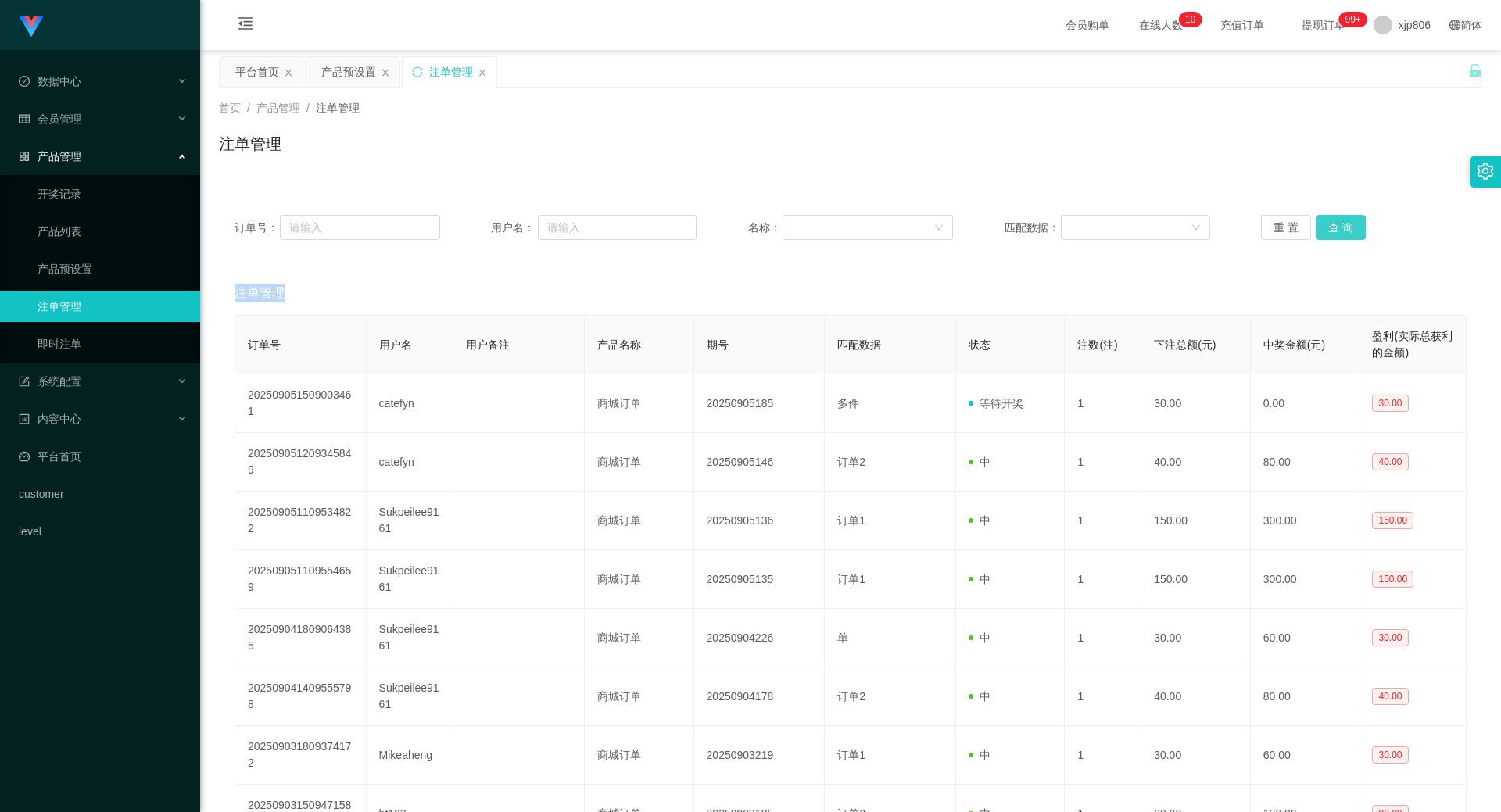
click at [1347, 228] on button "查 询" at bounding box center [1340, 227] width 50 height 25
click at [1347, 228] on div "重 置 查 询" at bounding box center [1363, 227] width 205 height 25
click at [1347, 228] on button "查 询" at bounding box center [1340, 227] width 50 height 25
click at [1347, 228] on div "重 置 查 询" at bounding box center [1363, 227] width 205 height 25
click at [1322, 233] on button "查 询" at bounding box center [1340, 227] width 50 height 25
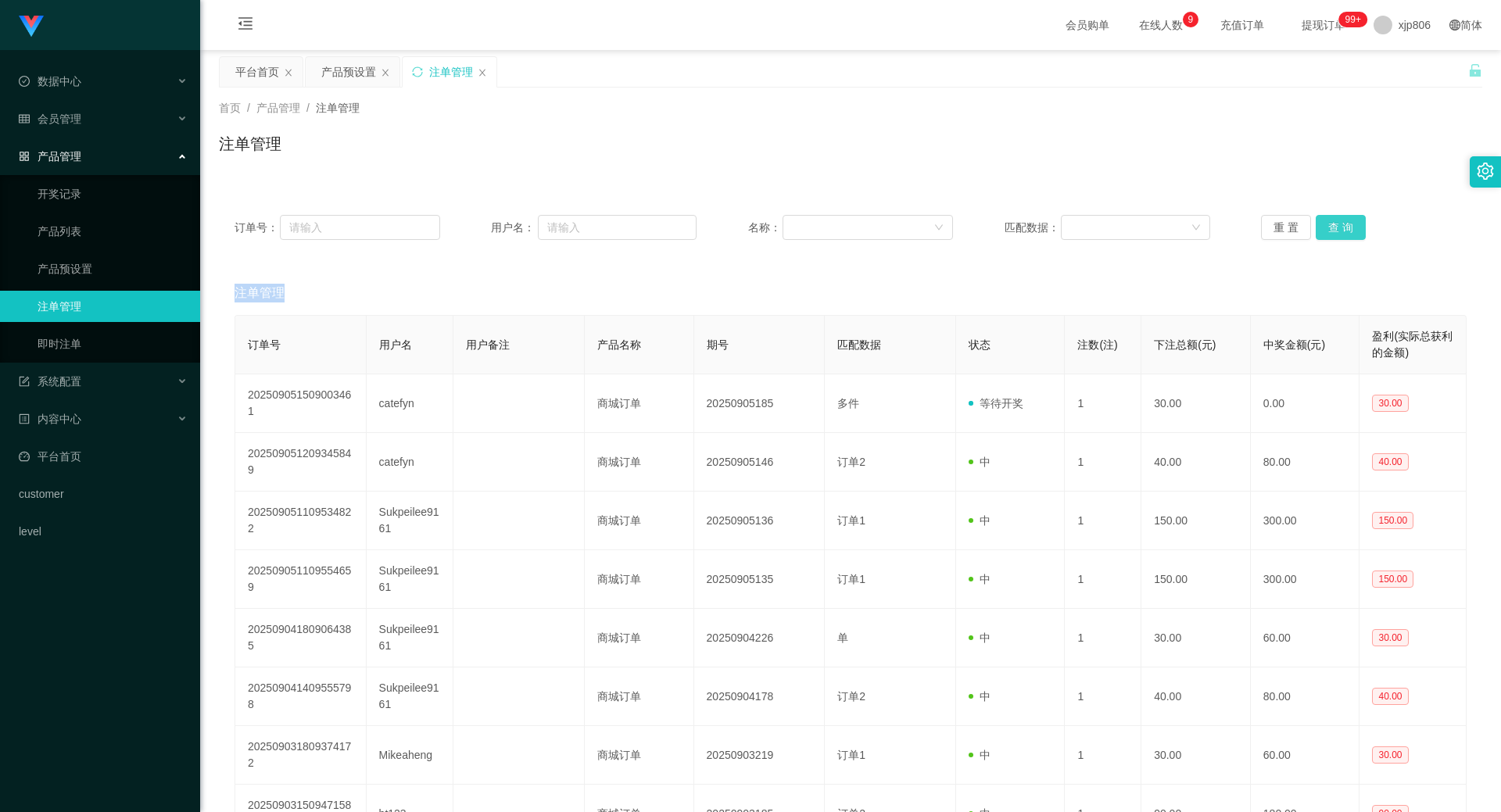
click at [1322, 233] on div "重 置 查 询" at bounding box center [1363, 227] width 205 height 25
click at [1322, 233] on button "查 询" at bounding box center [1340, 227] width 50 height 25
click at [1322, 233] on div "重 置 查 询" at bounding box center [1363, 227] width 205 height 25
click at [1322, 233] on button "查 询" at bounding box center [1340, 227] width 50 height 25
click at [1328, 230] on button "查 询" at bounding box center [1340, 227] width 50 height 25
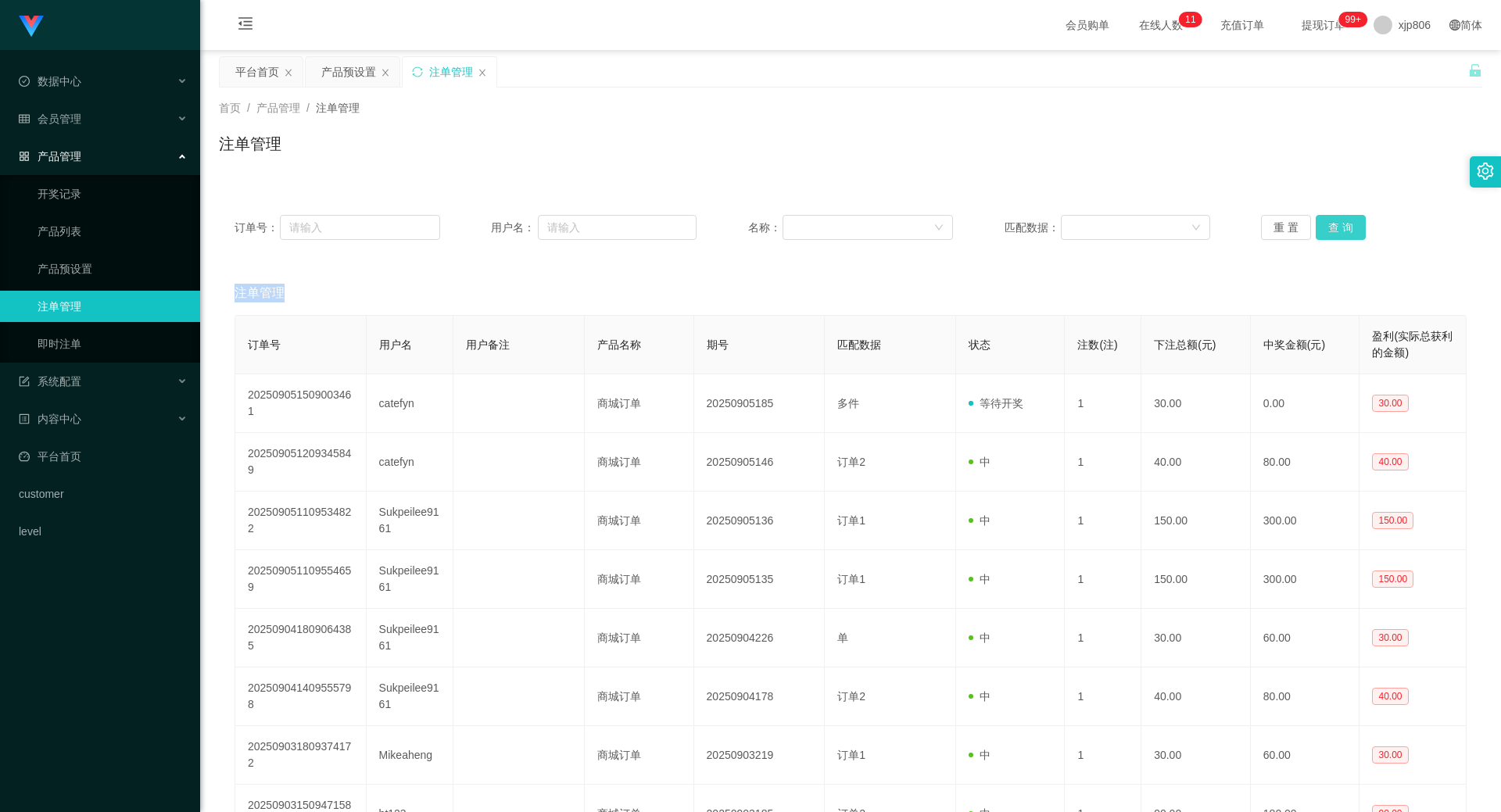
click at [1328, 230] on div "重 置 查 询" at bounding box center [1363, 227] width 205 height 25
click at [1328, 230] on button "查 询" at bounding box center [1340, 227] width 50 height 25
click at [1328, 230] on div "重 置 查 询" at bounding box center [1363, 227] width 205 height 25
click at [1328, 230] on button "查 询" at bounding box center [1350, 227] width 68 height 25
click at [1328, 230] on div "重 置 查 询" at bounding box center [1363, 227] width 205 height 25
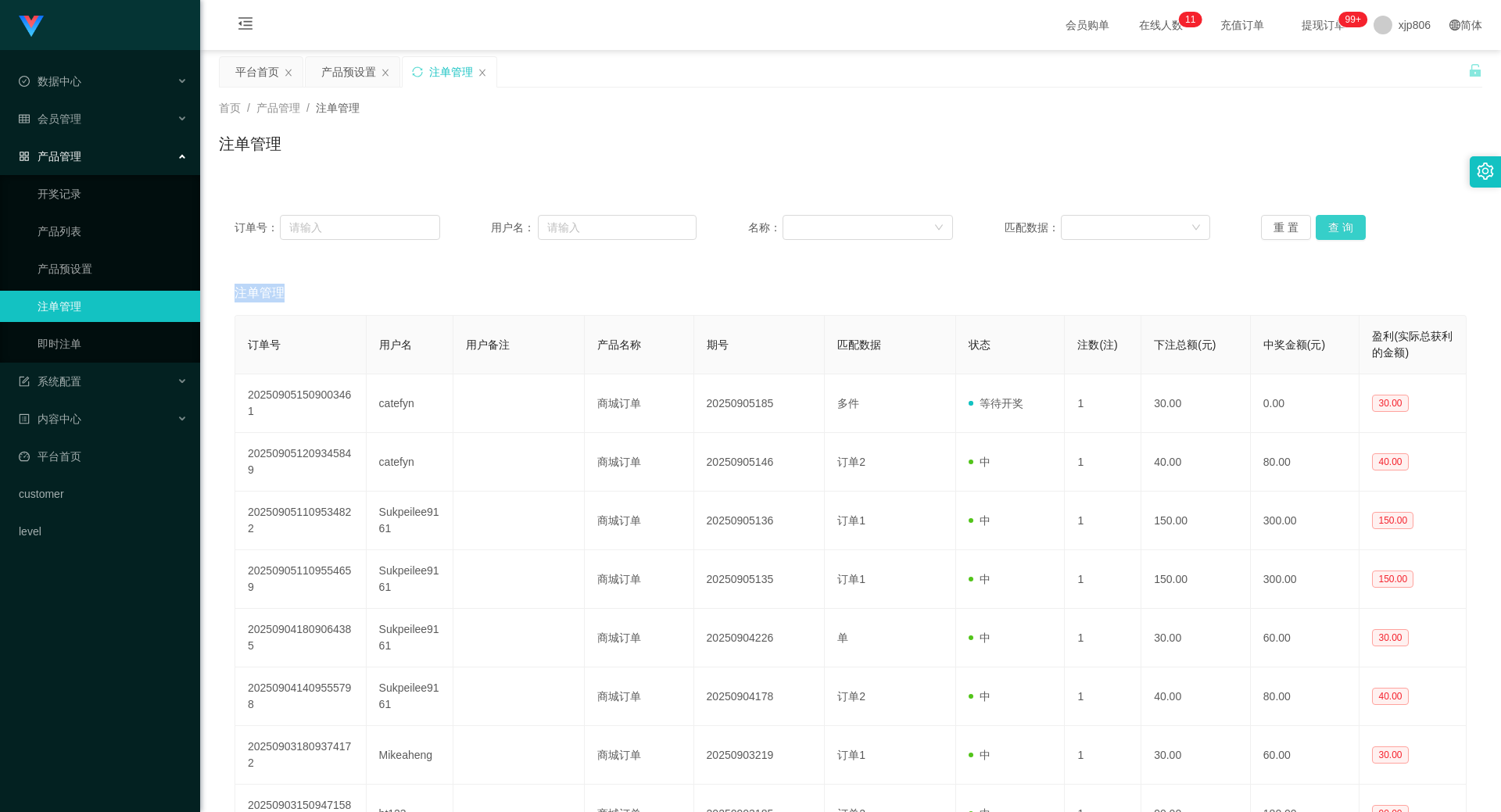
click at [1339, 222] on button "查 询" at bounding box center [1340, 227] width 50 height 25
click at [1339, 222] on div "重 置 查 询" at bounding box center [1363, 227] width 205 height 25
click at [1339, 222] on button "查 询" at bounding box center [1340, 227] width 50 height 25
click at [1339, 222] on div "重 置 查 询" at bounding box center [1363, 227] width 205 height 25
click at [1339, 222] on button "查 询" at bounding box center [1340, 227] width 50 height 25
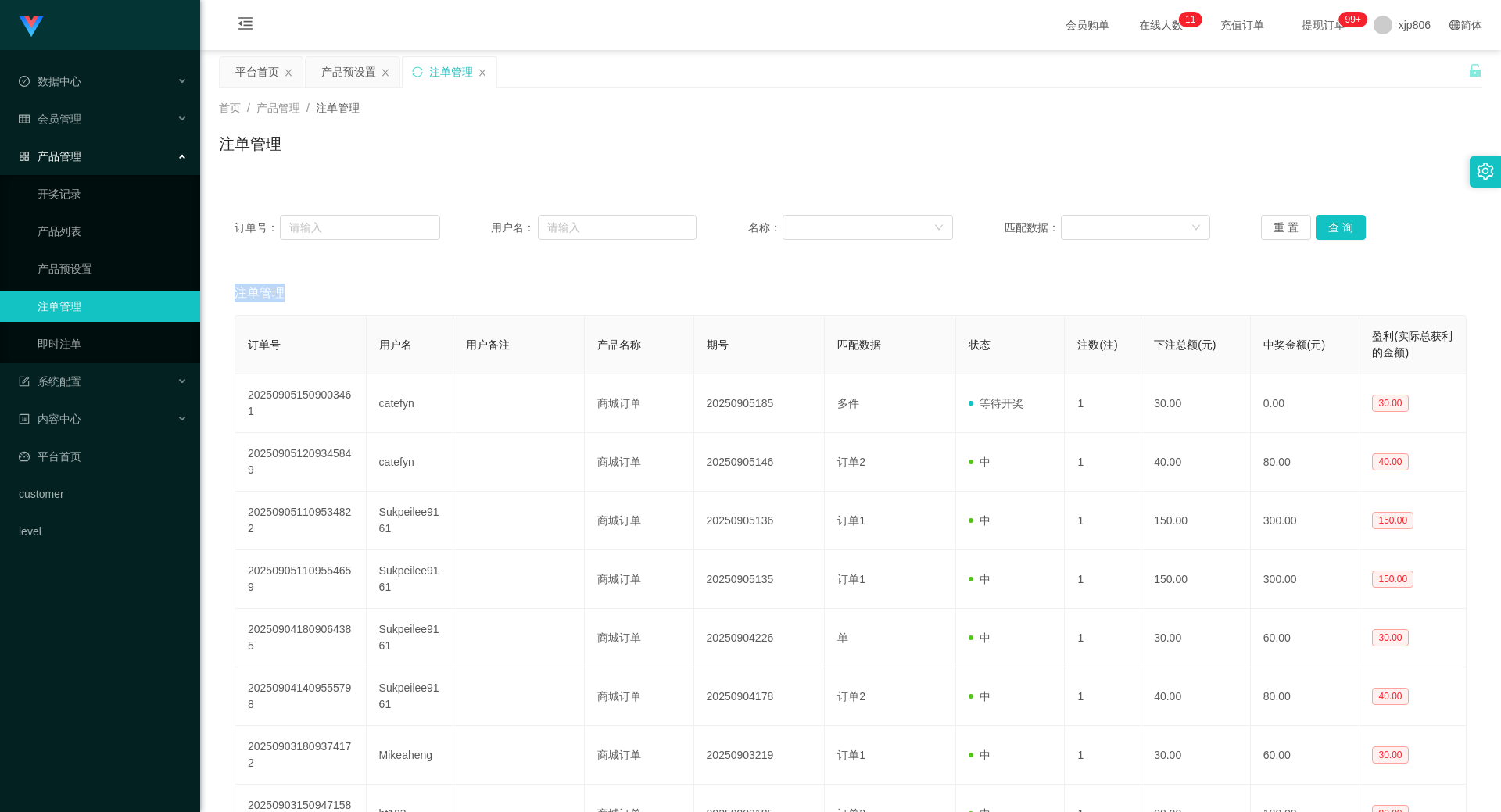
click at [1339, 223] on div "重 置 查 询" at bounding box center [1363, 227] width 205 height 25
click at [1342, 224] on button "查 询" at bounding box center [1340, 227] width 50 height 25
click at [1342, 224] on div "重 置 查 询" at bounding box center [1363, 227] width 205 height 25
click at [1342, 224] on button "查 询" at bounding box center [1350, 227] width 68 height 25
click at [1342, 224] on div "重 置 查 询" at bounding box center [1363, 227] width 205 height 25
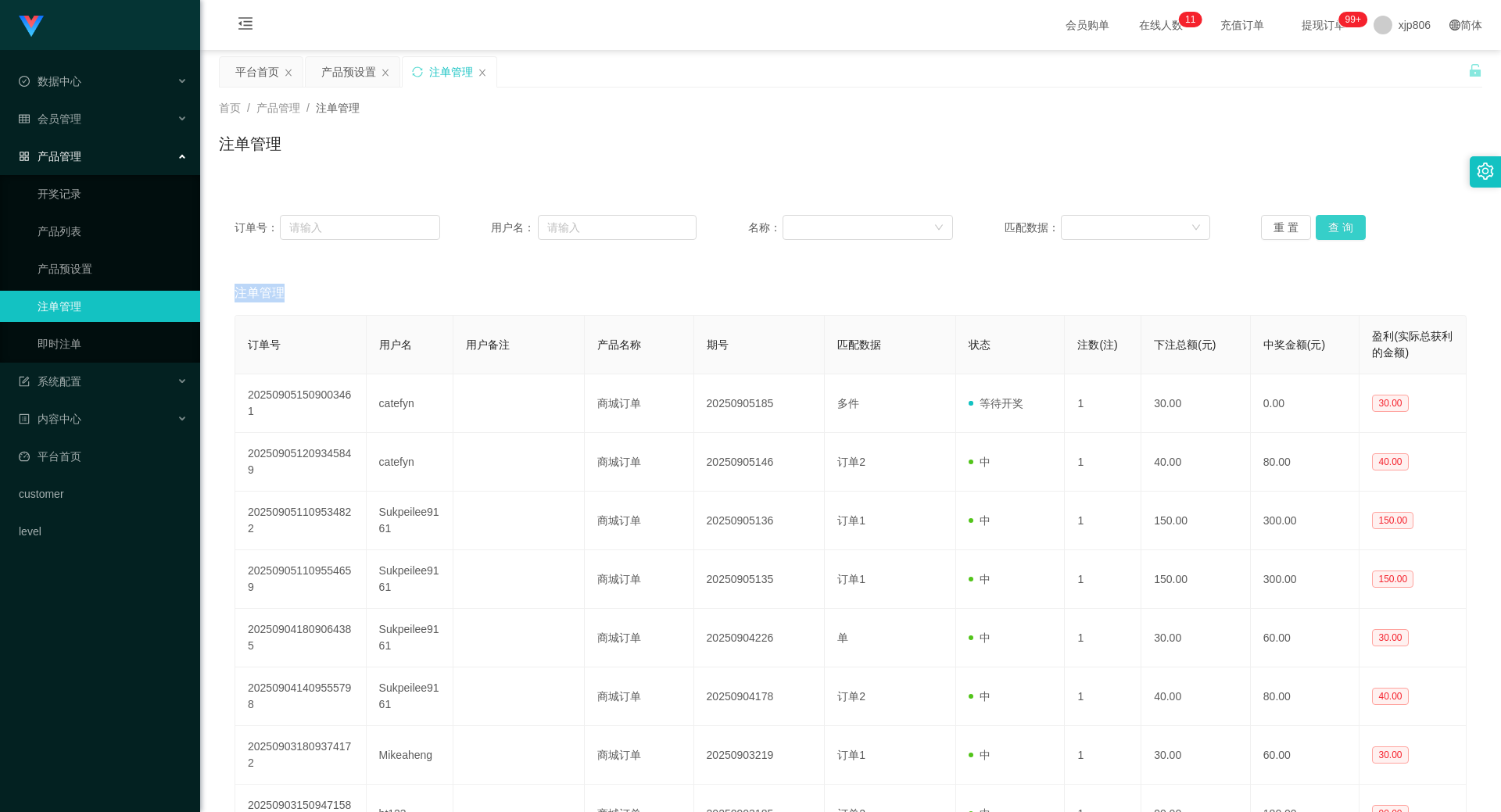
click at [1342, 224] on button "查 询" at bounding box center [1340, 227] width 50 height 25
click at [1342, 224] on div "重 置 查 询" at bounding box center [1363, 227] width 205 height 25
click at [1342, 224] on button "查 询" at bounding box center [1340, 227] width 50 height 25
click at [1342, 224] on div "重 置 查 询" at bounding box center [1363, 227] width 205 height 25
click at [1342, 224] on button "查 询" at bounding box center [1340, 227] width 50 height 25
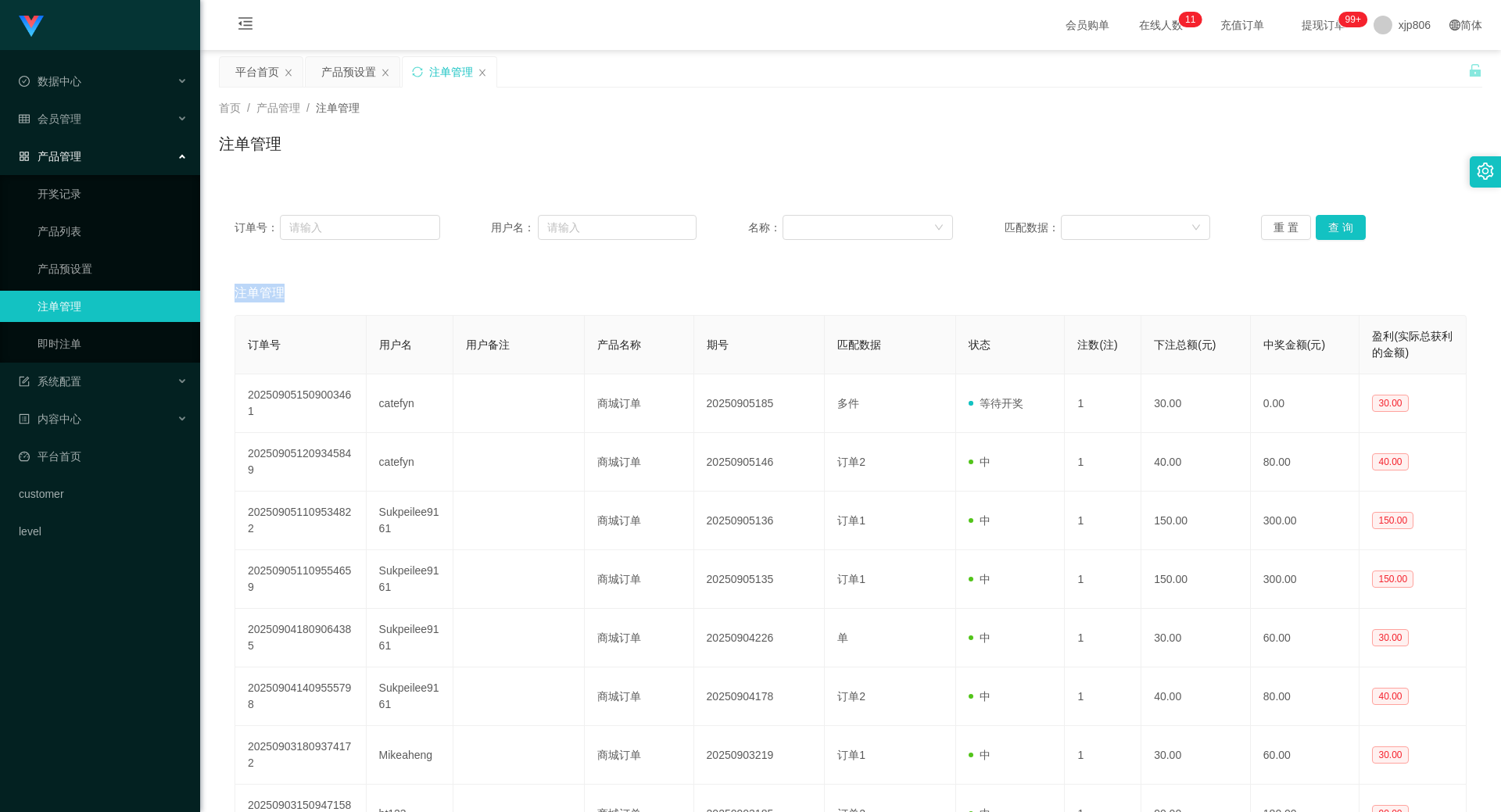
click at [1342, 224] on div "重 置 查 询" at bounding box center [1363, 227] width 205 height 25
click at [1342, 224] on button "查 询" at bounding box center [1340, 227] width 50 height 25
click at [1342, 224] on div "重 置 查 询" at bounding box center [1363, 227] width 205 height 25
click at [1341, 224] on button "查 询" at bounding box center [1340, 227] width 50 height 25
click at [1341, 224] on div "重 置 查 询" at bounding box center [1363, 227] width 205 height 25
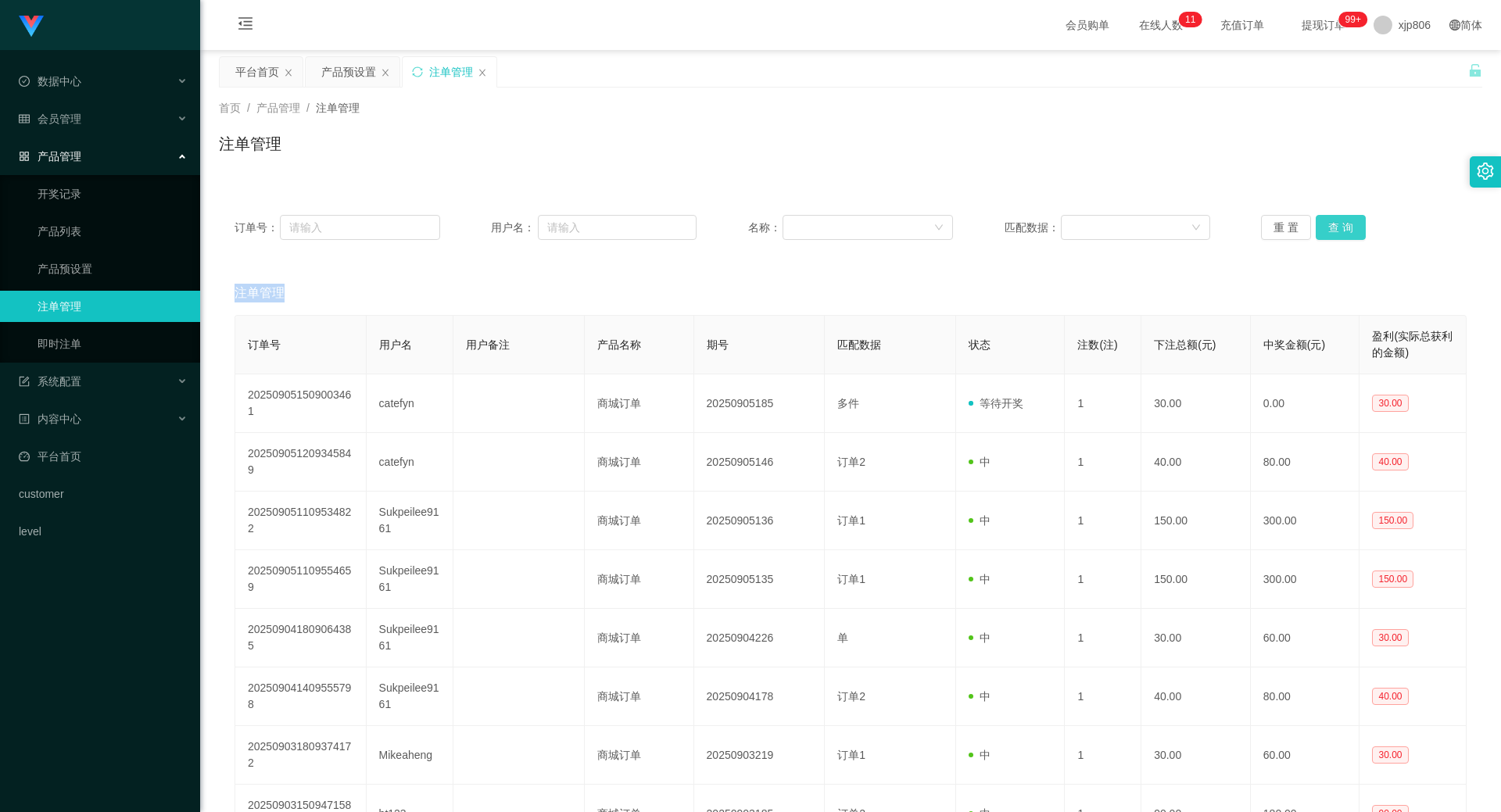
click at [1341, 224] on button "查 询" at bounding box center [1340, 227] width 50 height 25
click at [1341, 224] on div "重 置 查 询" at bounding box center [1363, 227] width 205 height 25
drag, startPoint x: 1339, startPoint y: 219, endPoint x: 1330, endPoint y: 221, distance: 9.2
click at [1339, 217] on button "查 询" at bounding box center [1350, 227] width 68 height 25
click at [1330, 215] on div "重 置 查 询" at bounding box center [1363, 227] width 205 height 25
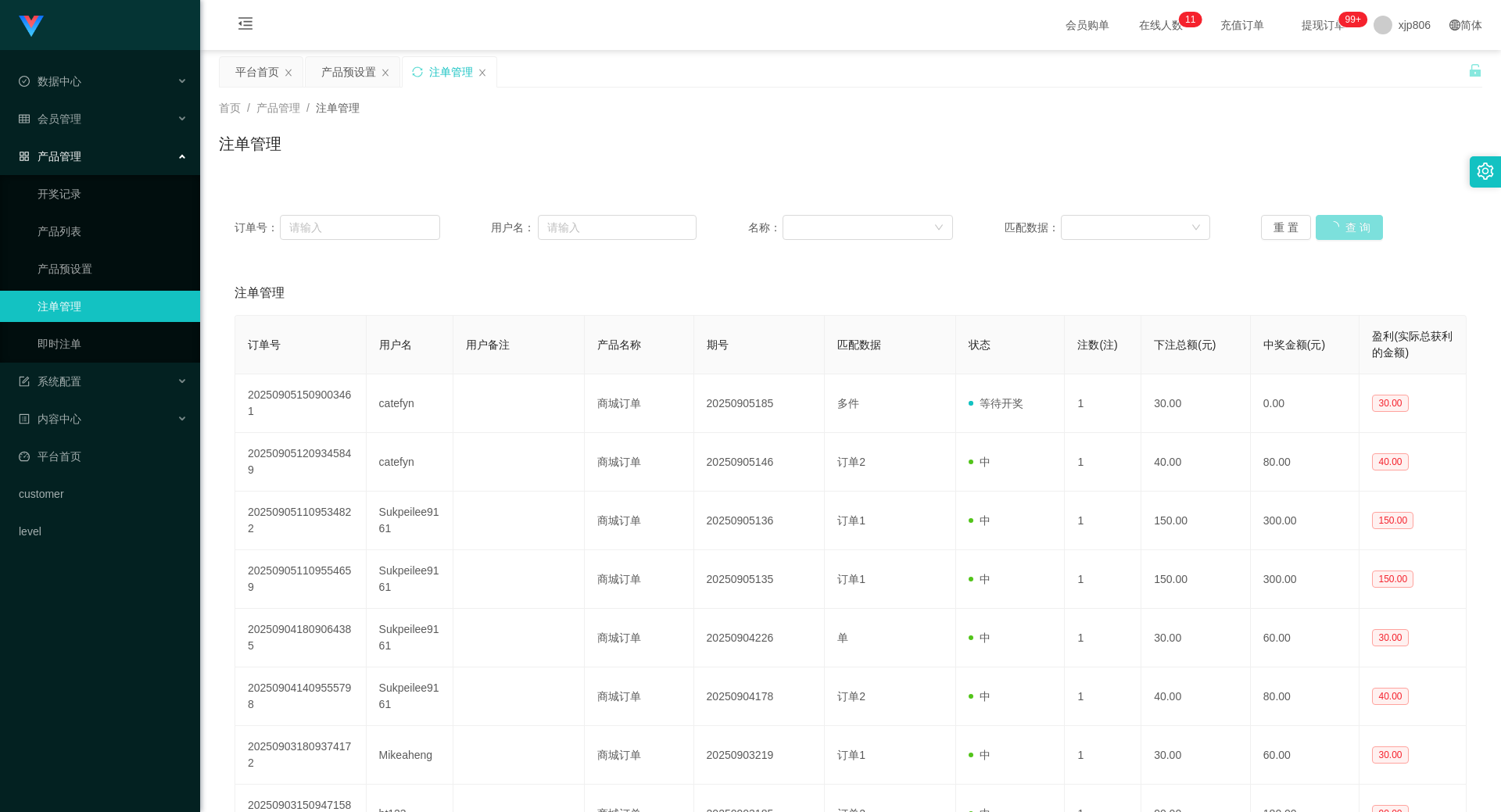
click at [1328, 214] on div "订单号： 用户名： 名称： 匹配数据： 重 置 查 询" at bounding box center [850, 227] width 1263 height 57
click at [1328, 215] on button "查 询" at bounding box center [1340, 227] width 50 height 25
click at [1328, 215] on div "重 置 查 询" at bounding box center [1363, 227] width 205 height 25
click at [1332, 226] on button "查 询" at bounding box center [1340, 227] width 50 height 25
click at [1332, 226] on div "重 置 查 询" at bounding box center [1363, 227] width 205 height 25
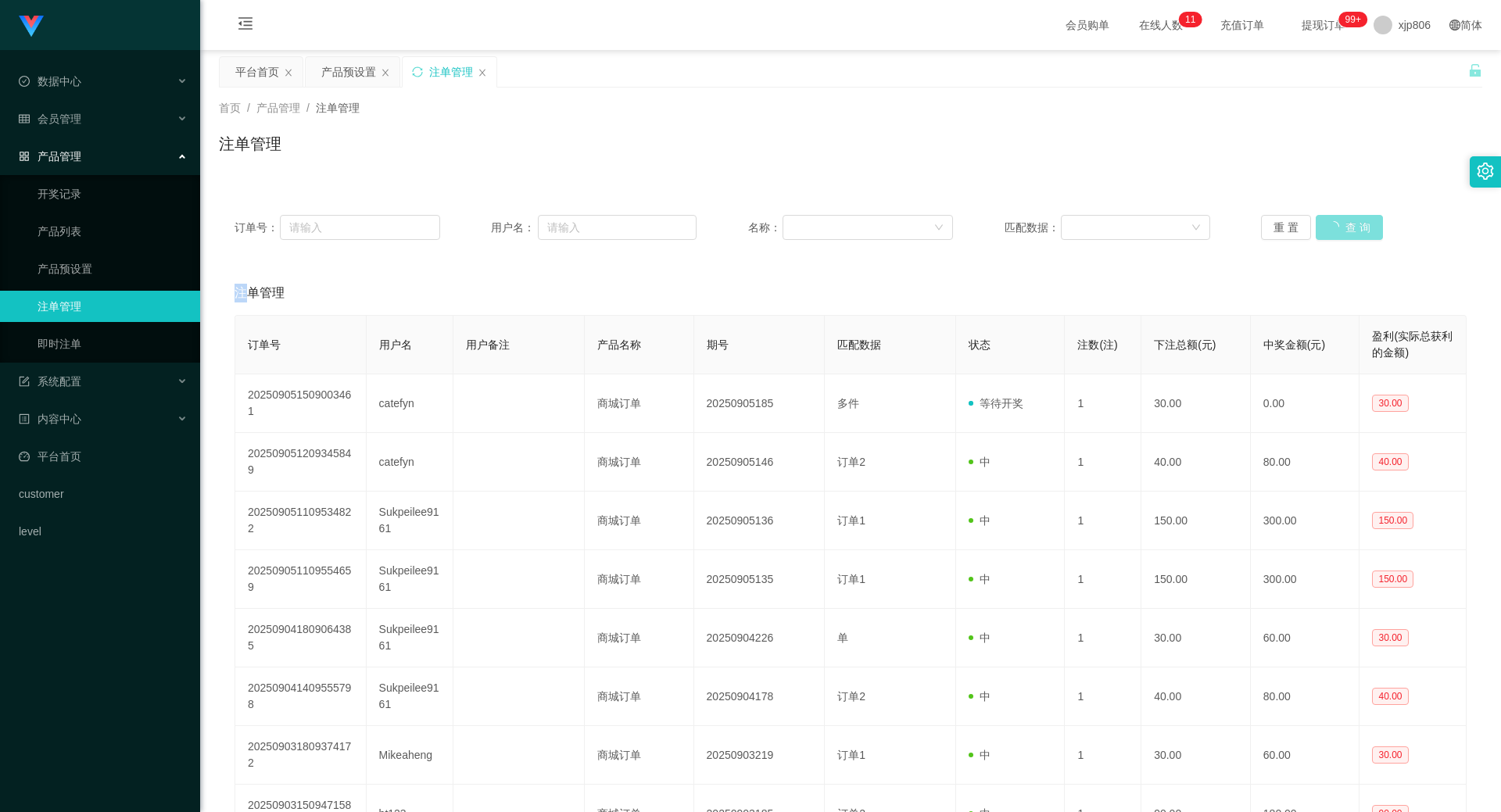
click at [1333, 226] on button "查 询" at bounding box center [1350, 227] width 68 height 25
click at [1333, 225] on div "重 置 查 询" at bounding box center [1363, 227] width 205 height 25
click at [1333, 225] on button "查 询" at bounding box center [1350, 227] width 68 height 25
click at [1333, 226] on div "重 置 查 询" at bounding box center [1363, 227] width 205 height 25
click at [1333, 225] on button "查 询" at bounding box center [1350, 227] width 68 height 25
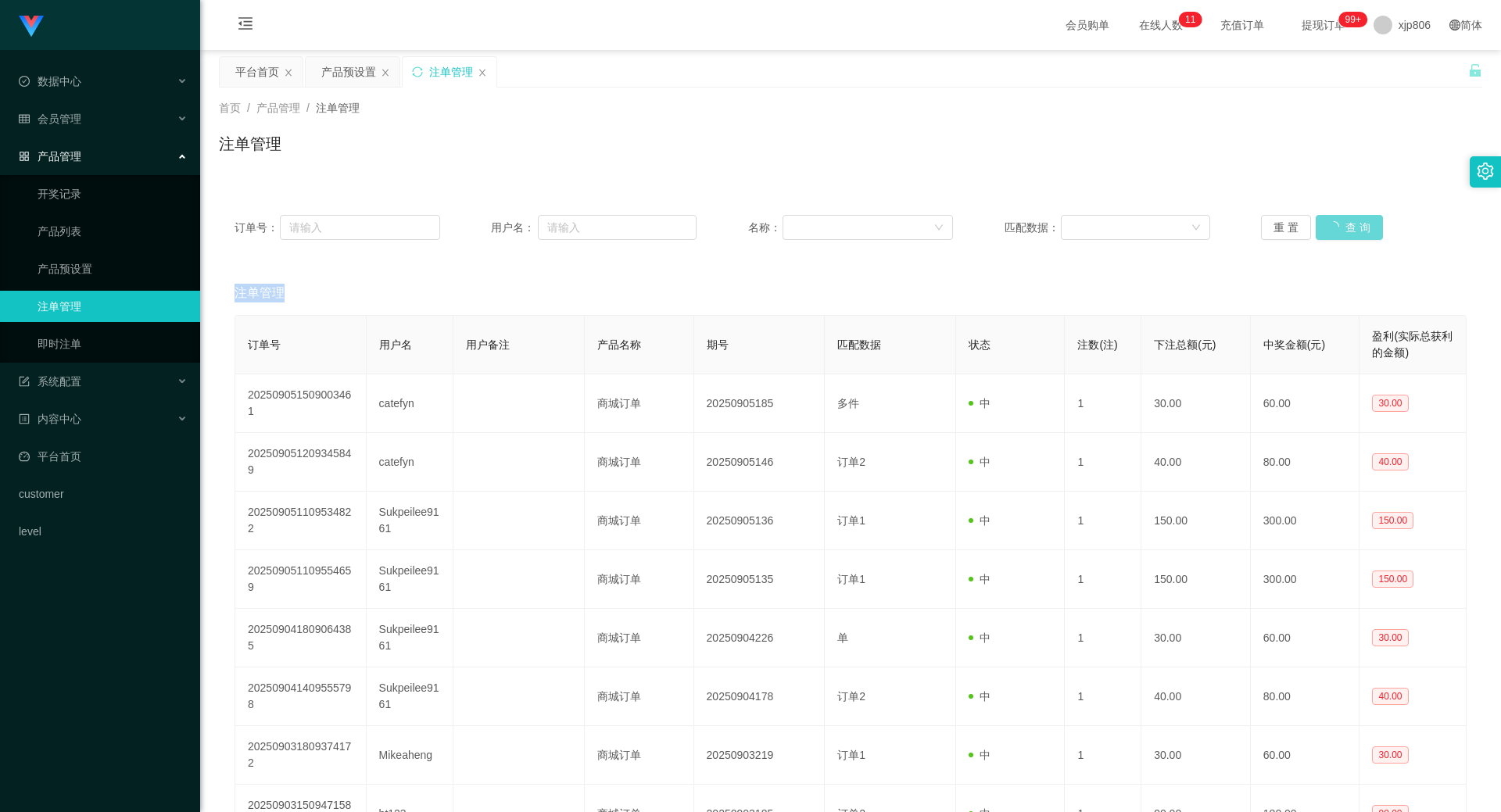
click at [1333, 226] on div "重 置 查 询" at bounding box center [1363, 227] width 205 height 25
click at [1330, 237] on button "查 询" at bounding box center [1340, 227] width 50 height 25
click at [1330, 237] on div "重 置 查 询" at bounding box center [1363, 227] width 205 height 25
click at [1330, 237] on button "查 询" at bounding box center [1340, 227] width 50 height 25
click at [1331, 234] on div "重 置 查 询" at bounding box center [1363, 227] width 205 height 25
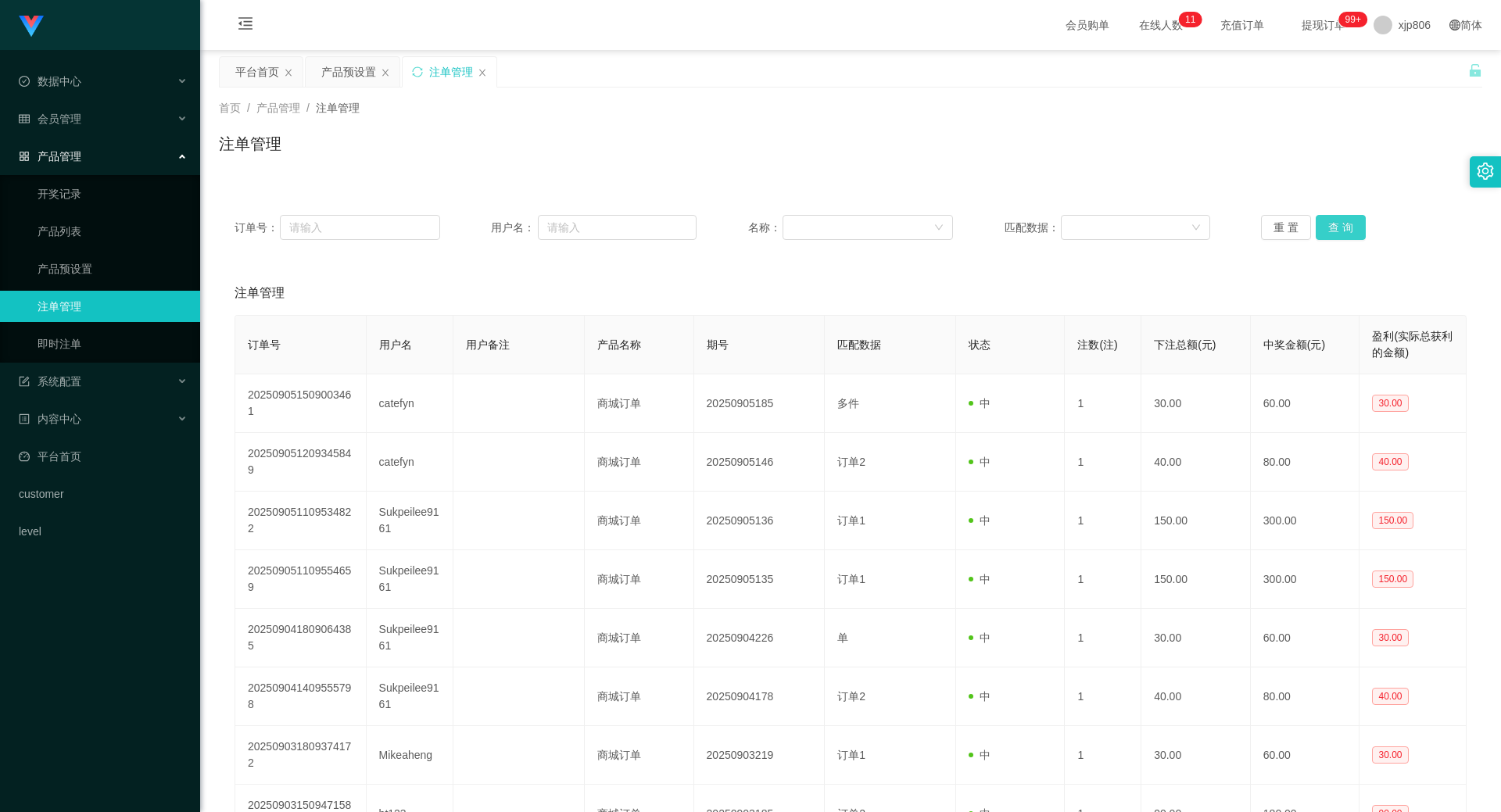
click at [1333, 232] on button "查 询" at bounding box center [1340, 227] width 50 height 25
click at [1333, 232] on div "重 置 查 询" at bounding box center [1363, 227] width 205 height 25
click at [1333, 232] on button "查 询" at bounding box center [1350, 227] width 68 height 25
drag, startPoint x: 1333, startPoint y: 232, endPoint x: 1137, endPoint y: 286, distance: 203.3
click at [1333, 231] on div "重 置 查 询" at bounding box center [1363, 227] width 205 height 25
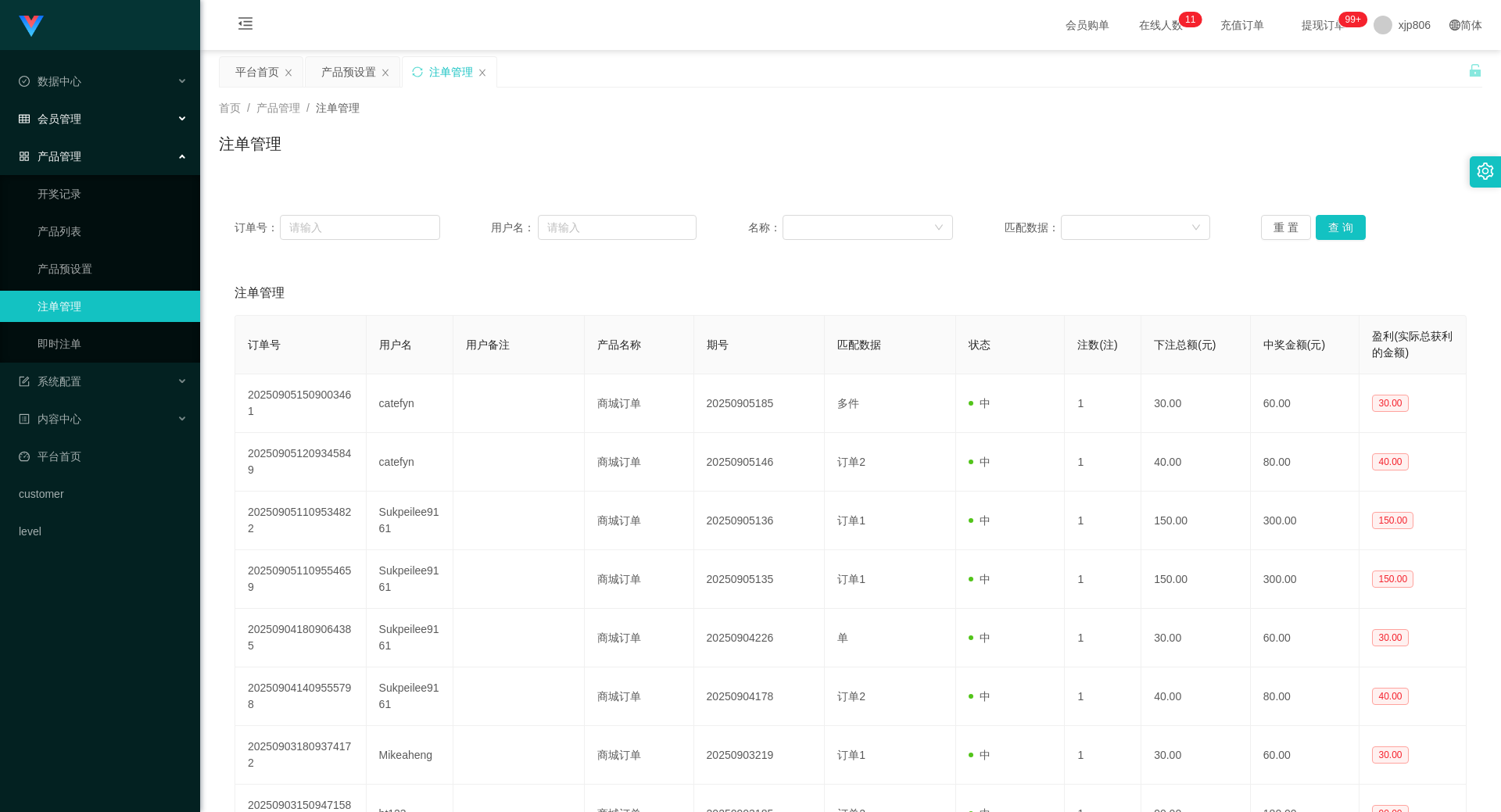
click at [95, 118] on div "会员管理" at bounding box center [99, 119] width 200 height 31
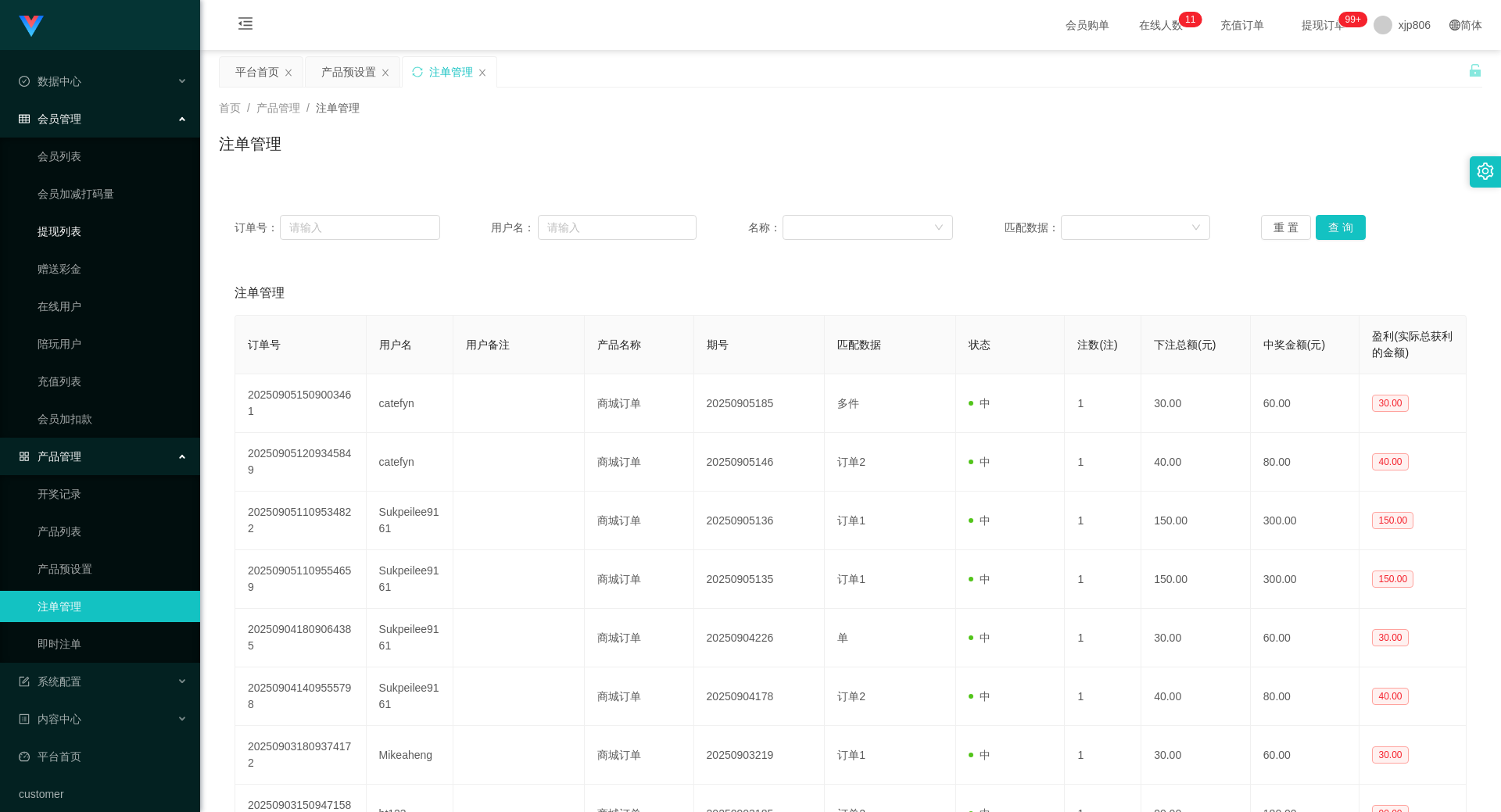
click at [93, 235] on link "提现列表" at bounding box center [112, 231] width 150 height 31
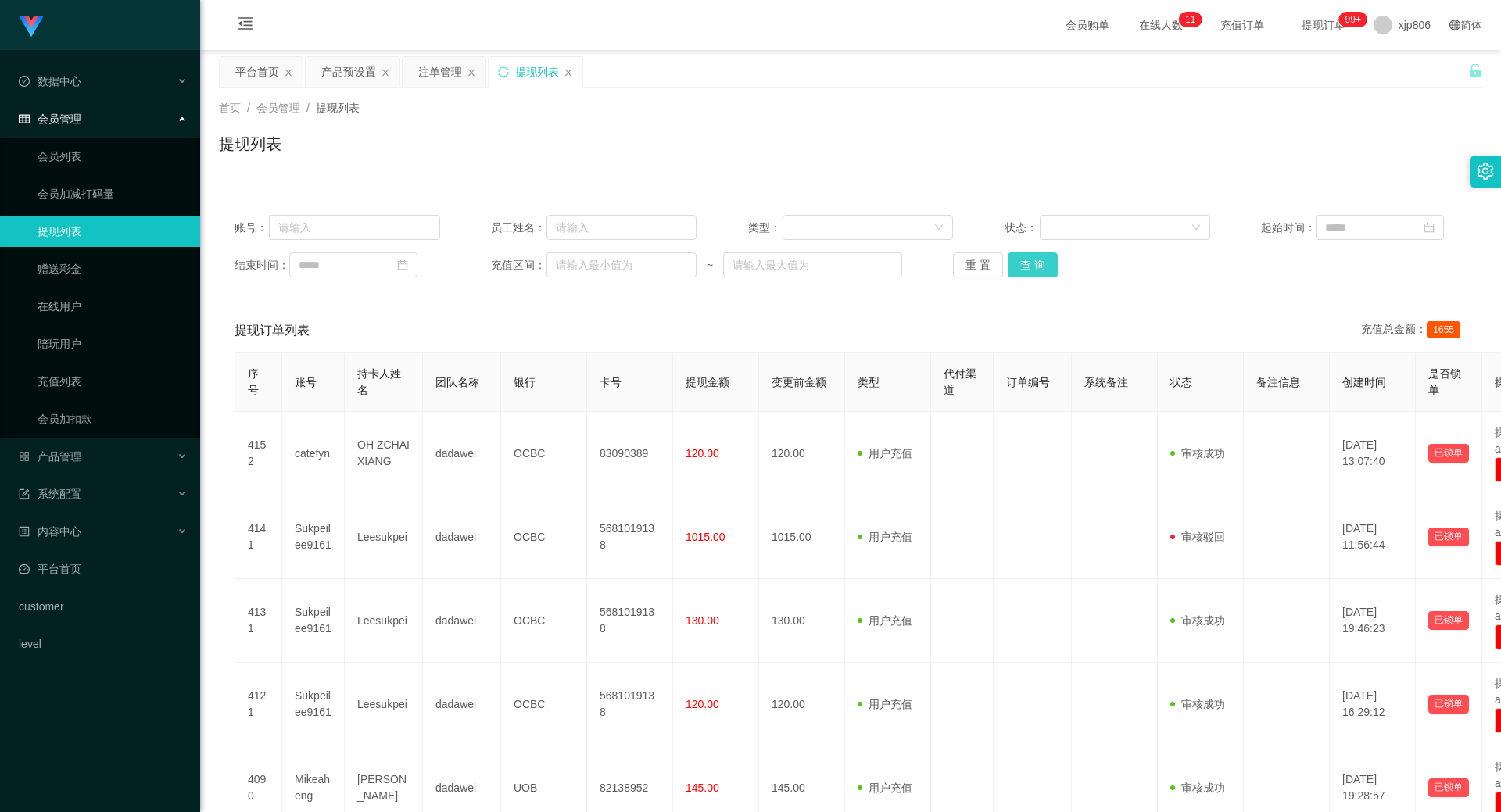
click at [1050, 270] on button "查 询" at bounding box center [1032, 265] width 50 height 25
click at [1048, 270] on div "重 置 查 询" at bounding box center [1055, 265] width 205 height 25
click at [1048, 270] on button "查 询" at bounding box center [1032, 265] width 50 height 25
click at [1048, 270] on div "重 置 查 询" at bounding box center [1055, 265] width 205 height 25
click at [1048, 270] on button "查 询" at bounding box center [1041, 265] width 68 height 25
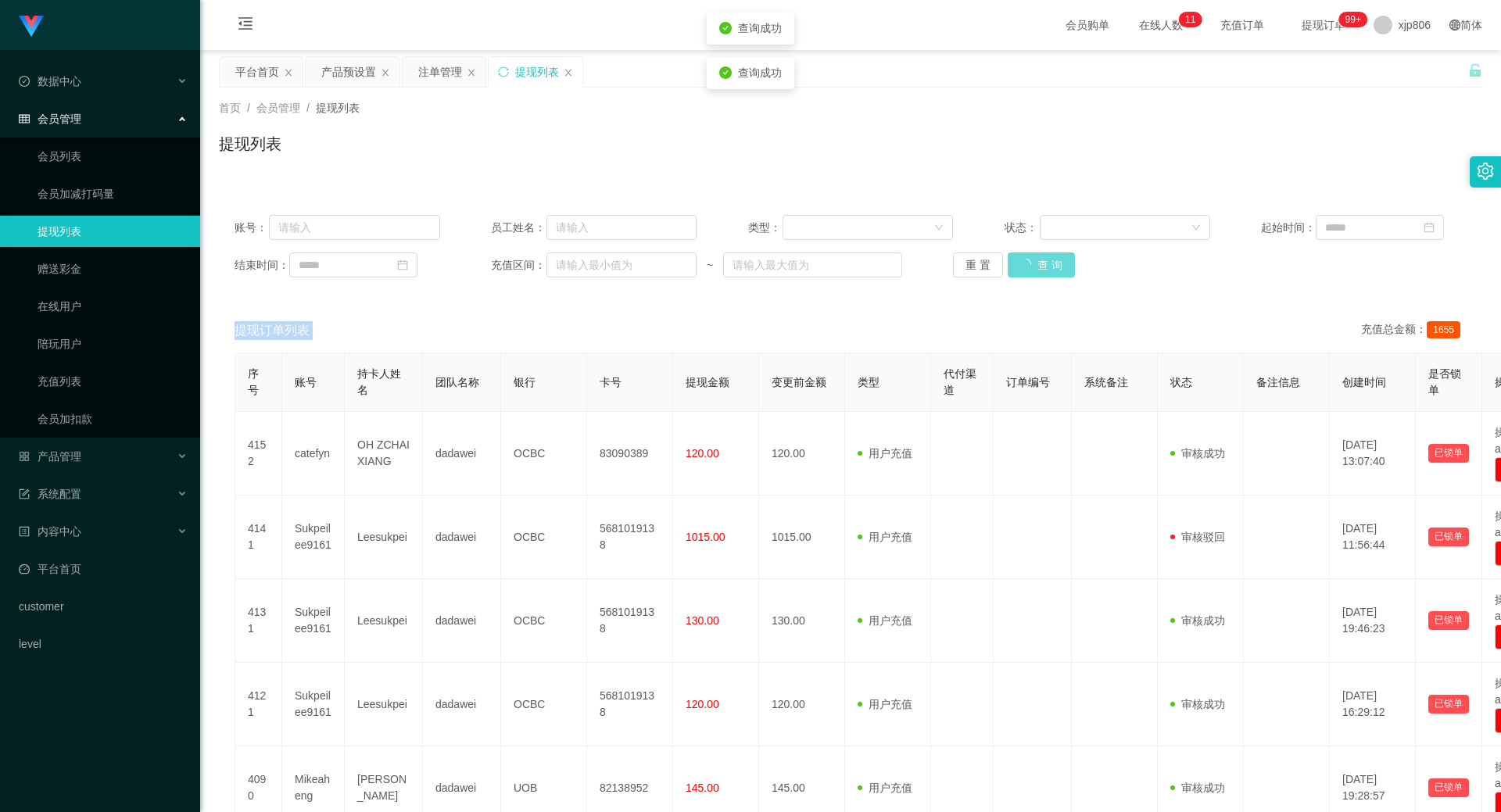
click at [1048, 270] on div "重 置 查 询" at bounding box center [1055, 265] width 205 height 25
click at [1048, 270] on button "查 询" at bounding box center [1032, 265] width 50 height 25
click at [1048, 270] on div "重 置 查 询" at bounding box center [1055, 265] width 205 height 25
click at [1048, 270] on button "查 询" at bounding box center [1032, 265] width 50 height 25
click at [1017, 265] on button "查 询" at bounding box center [1032, 265] width 50 height 25
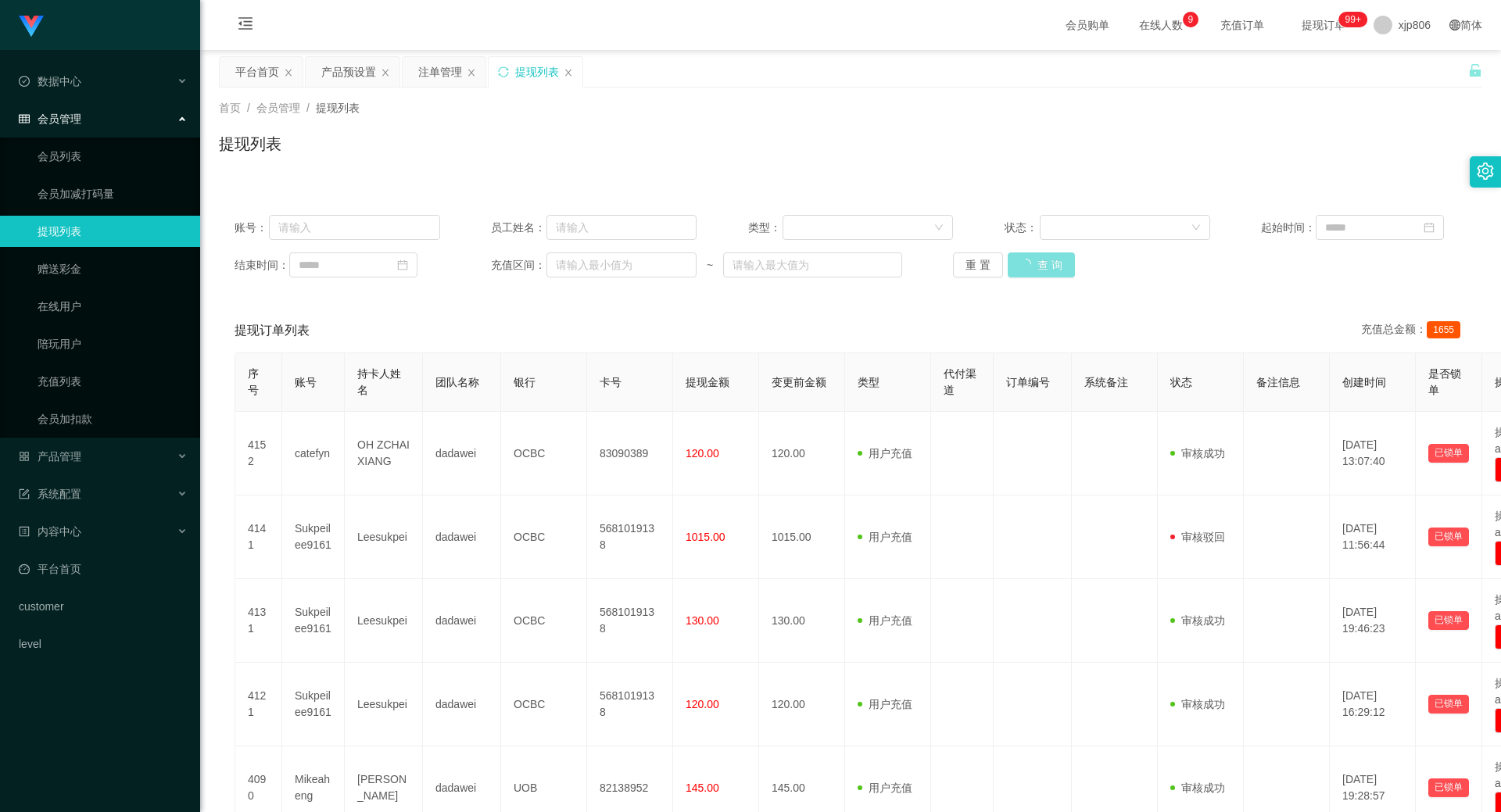
click at [1020, 265] on div "重 置 查 询" at bounding box center [1055, 265] width 205 height 25
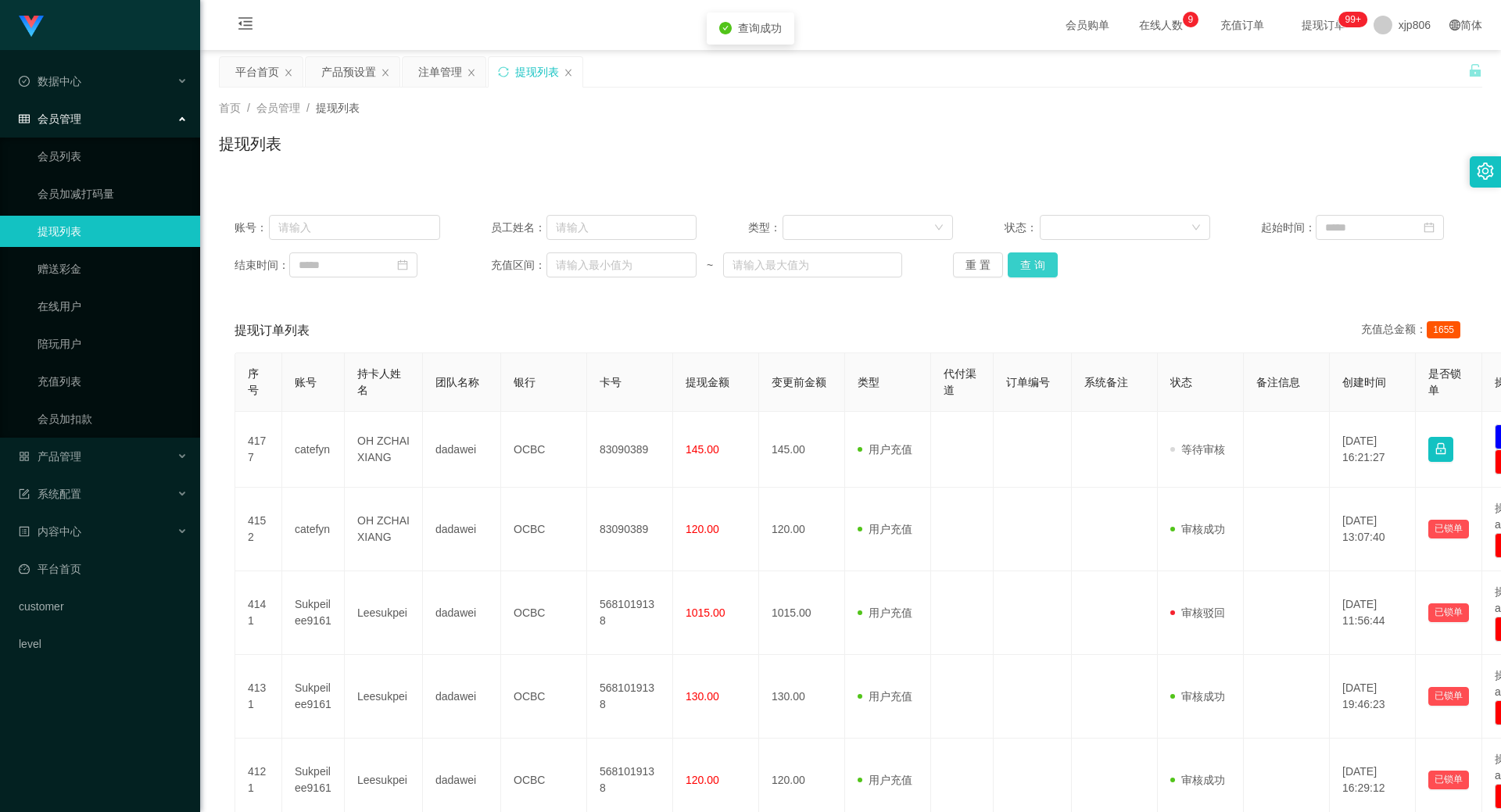
click at [1020, 266] on button "查 询" at bounding box center [1032, 265] width 50 height 25
click at [1020, 266] on div "重 置 查 询" at bounding box center [1055, 265] width 205 height 25
click at [1020, 266] on button "查 询" at bounding box center [1032, 265] width 50 height 25
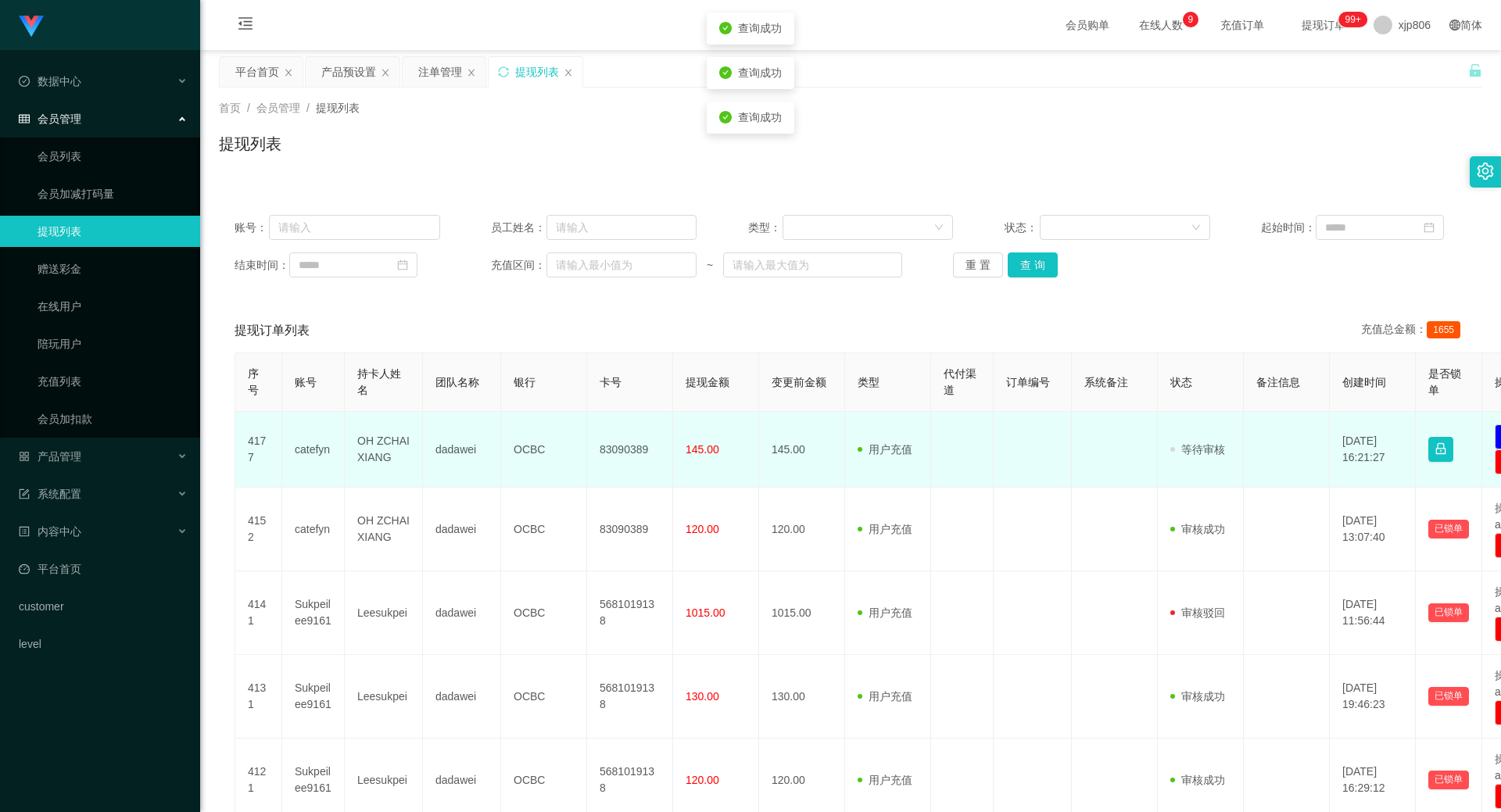
click at [324, 459] on td "catefyn" at bounding box center [313, 449] width 63 height 76
copy td "catefyn"
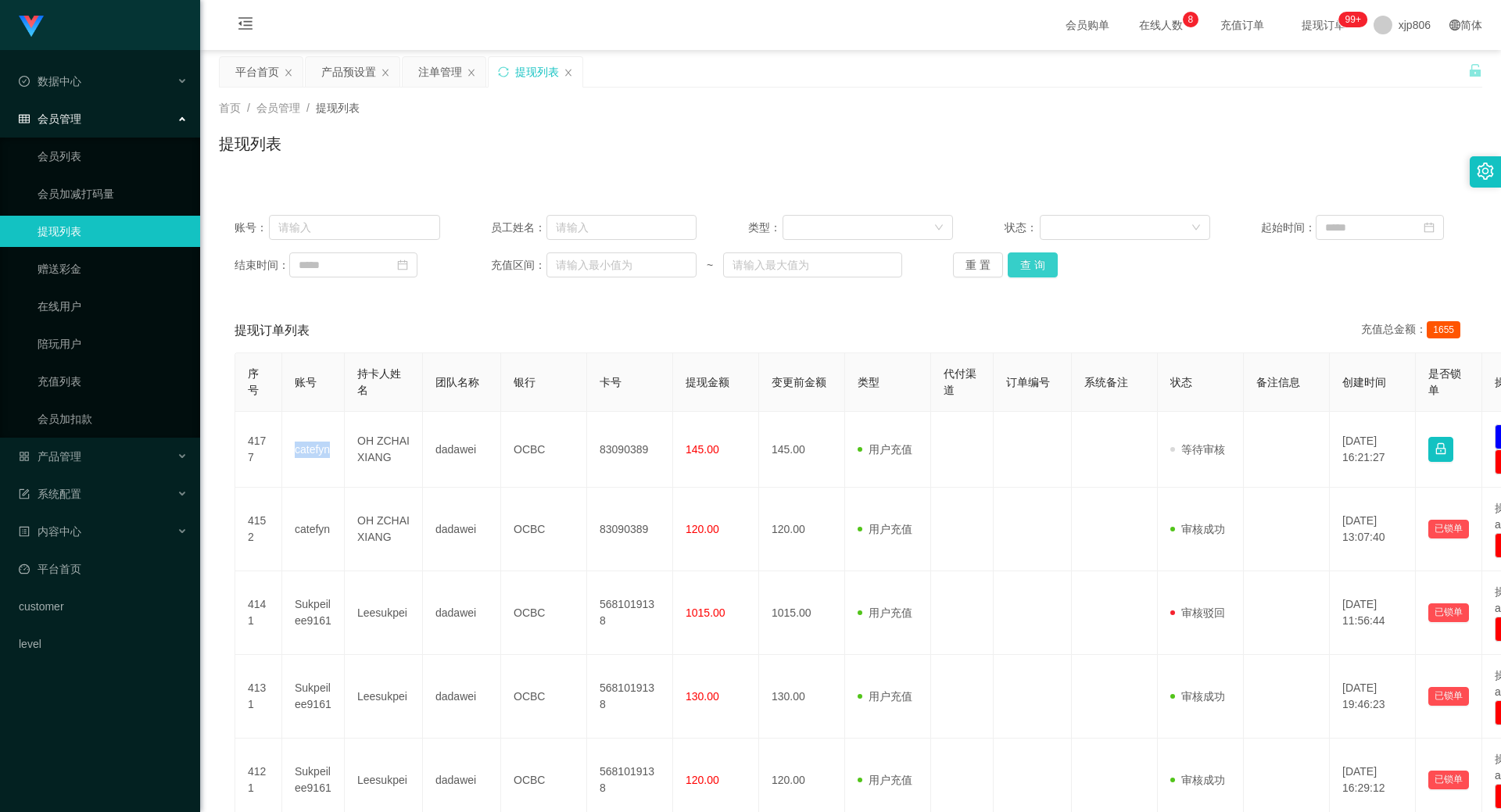
click at [1027, 270] on button "查 询" at bounding box center [1032, 265] width 50 height 25
click at [1023, 272] on div "重 置 查 询" at bounding box center [1055, 265] width 205 height 25
click at [1023, 272] on button "查 询" at bounding box center [1032, 265] width 50 height 25
click at [1023, 272] on div "重 置 查 询" at bounding box center [1055, 265] width 205 height 25
click at [1023, 272] on button "查 询" at bounding box center [1041, 265] width 68 height 25
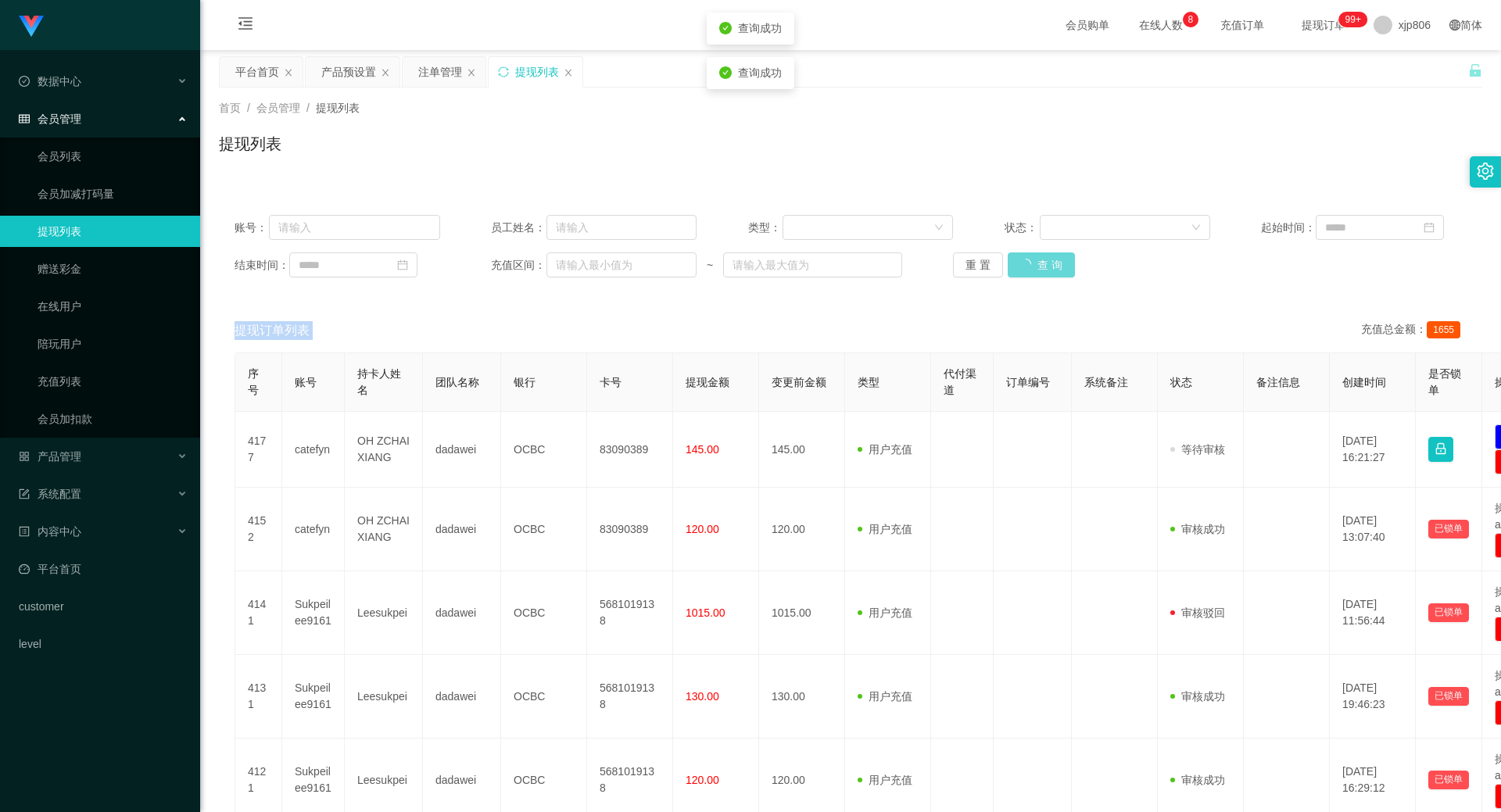
click at [1023, 272] on div "重 置 查 询" at bounding box center [1055, 265] width 205 height 25
click at [1017, 270] on button "查 询" at bounding box center [1032, 265] width 50 height 25
click at [1017, 270] on div "重 置 查 询" at bounding box center [1055, 265] width 205 height 25
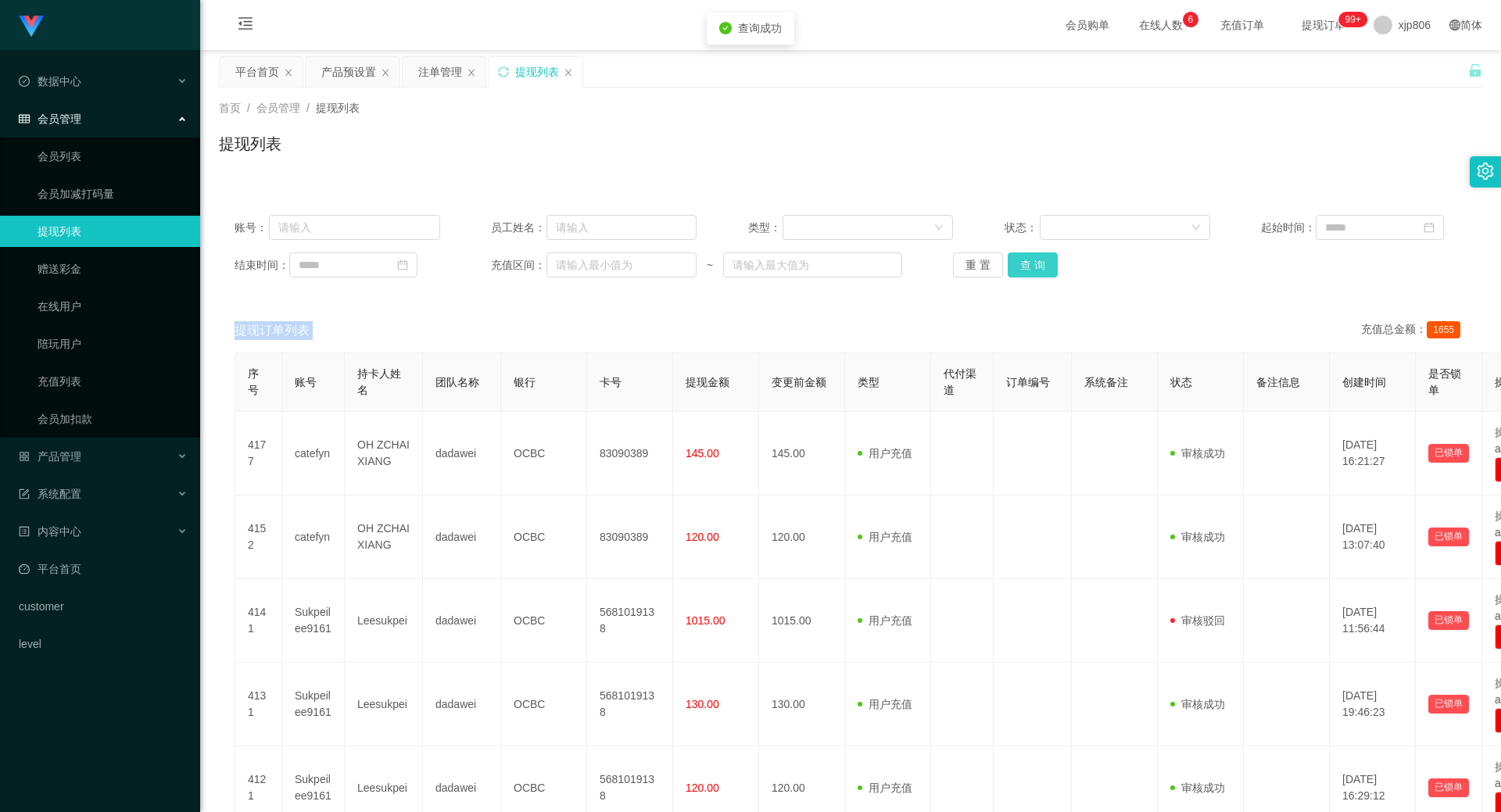
click at [1017, 272] on button "查 询" at bounding box center [1032, 265] width 50 height 25
click at [1019, 273] on div "重 置 查 询" at bounding box center [1055, 265] width 205 height 25
click at [1019, 273] on button "查 询" at bounding box center [1041, 265] width 68 height 25
click at [1020, 275] on div "重 置 查 询" at bounding box center [1055, 265] width 205 height 25
click at [1023, 275] on button "查 询" at bounding box center [1041, 265] width 68 height 25
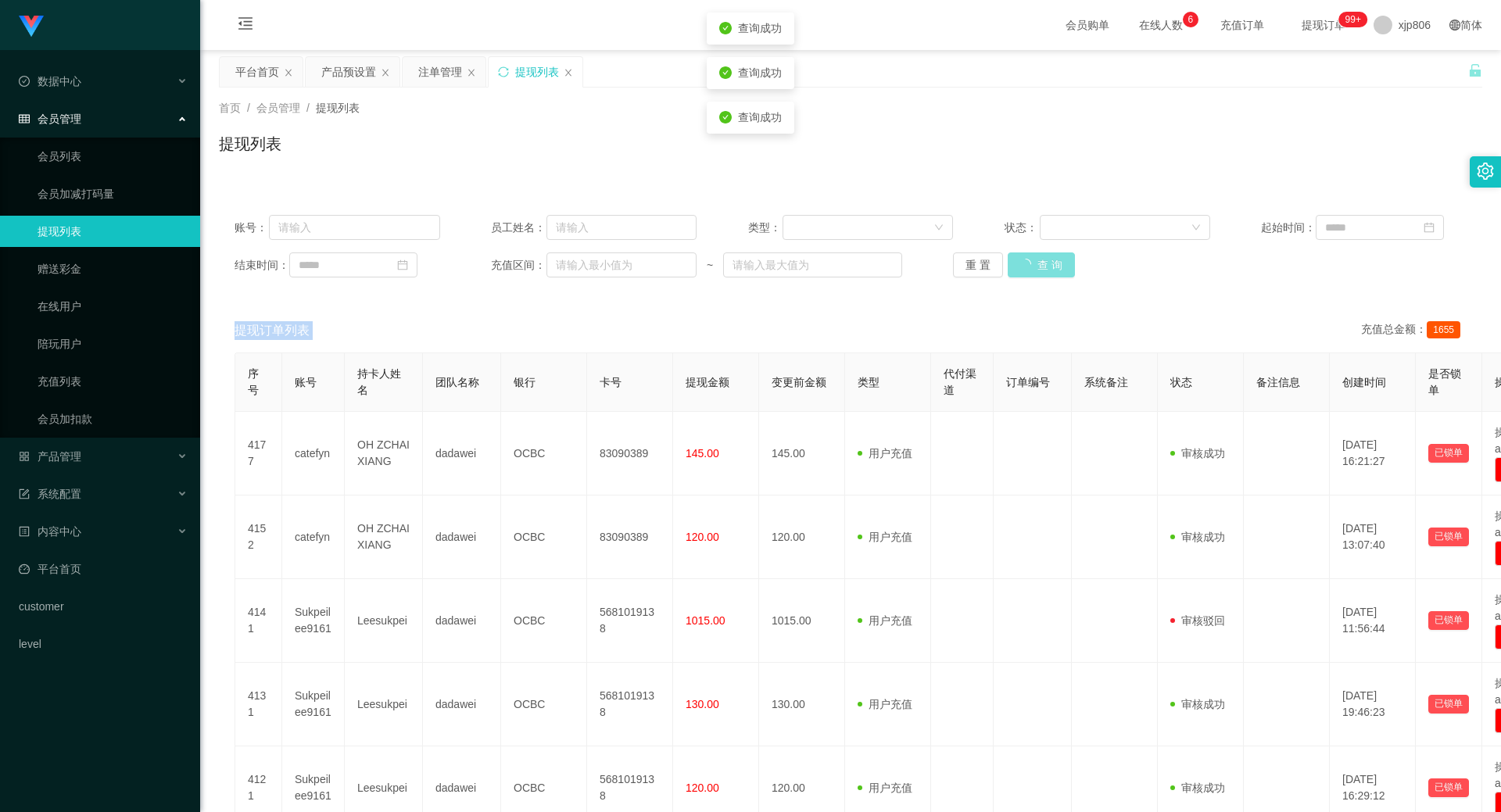
click at [1026, 275] on div "重 置 查 询" at bounding box center [1055, 265] width 205 height 25
click at [1027, 276] on button "查 询" at bounding box center [1032, 265] width 50 height 25
click at [1039, 265] on button "查 询" at bounding box center [1032, 265] width 50 height 25
click at [1039, 265] on div "重 置 查 询" at bounding box center [1055, 265] width 205 height 25
